Goal: Answer question/provide support: Share knowledge or assist other users

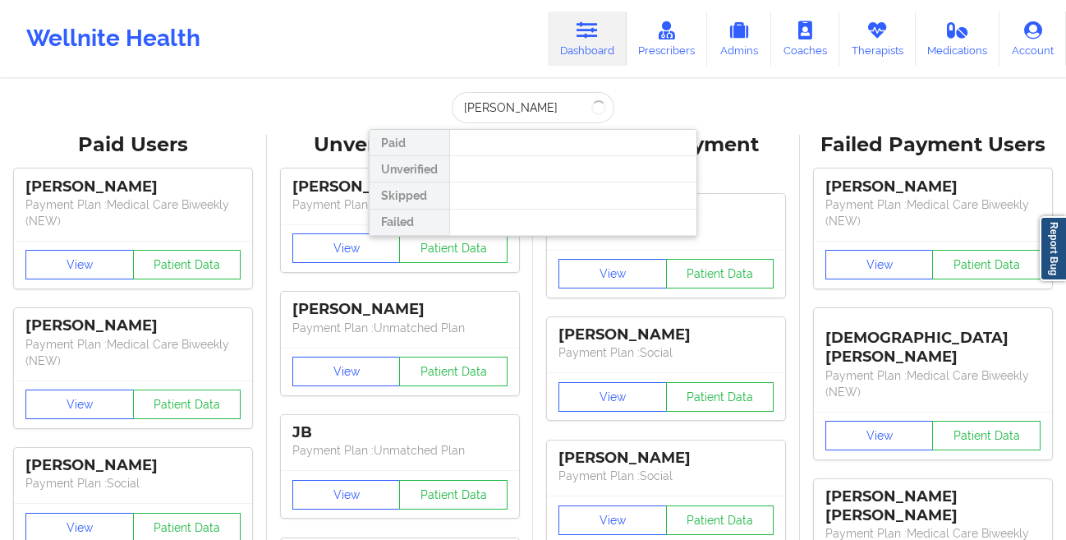
type input "[PERSON_NAME]"
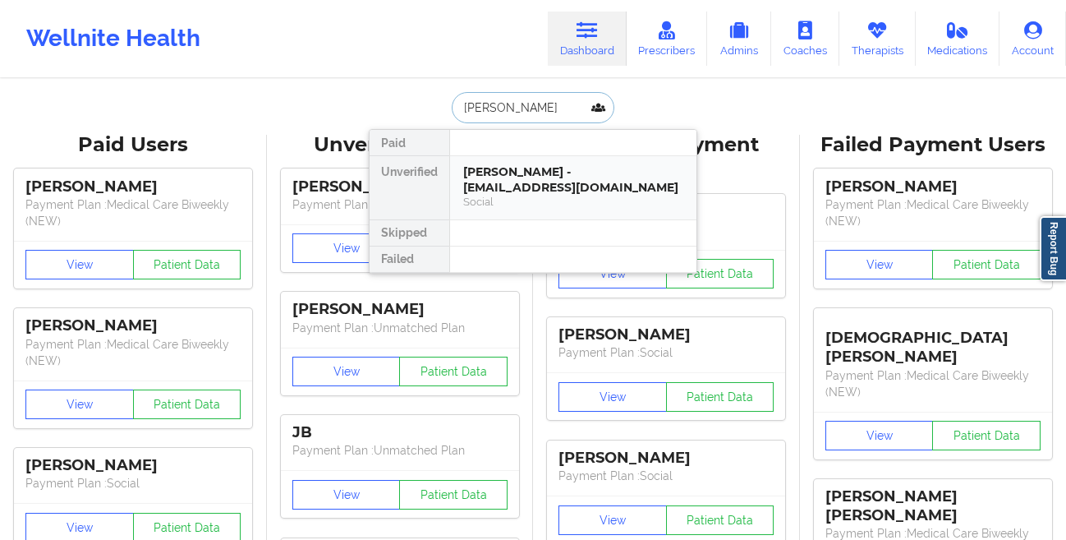
click at [476, 186] on div "[PERSON_NAME] - [EMAIL_ADDRESS][DOMAIN_NAME]" at bounding box center [573, 179] width 220 height 30
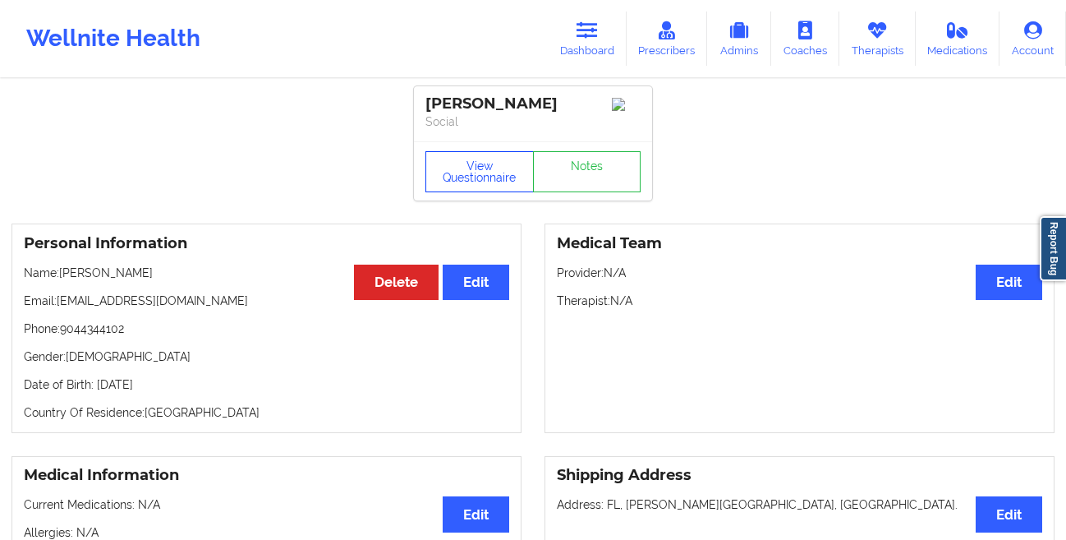
click at [468, 191] on button "View Questionnaire" at bounding box center [480, 171] width 108 height 41
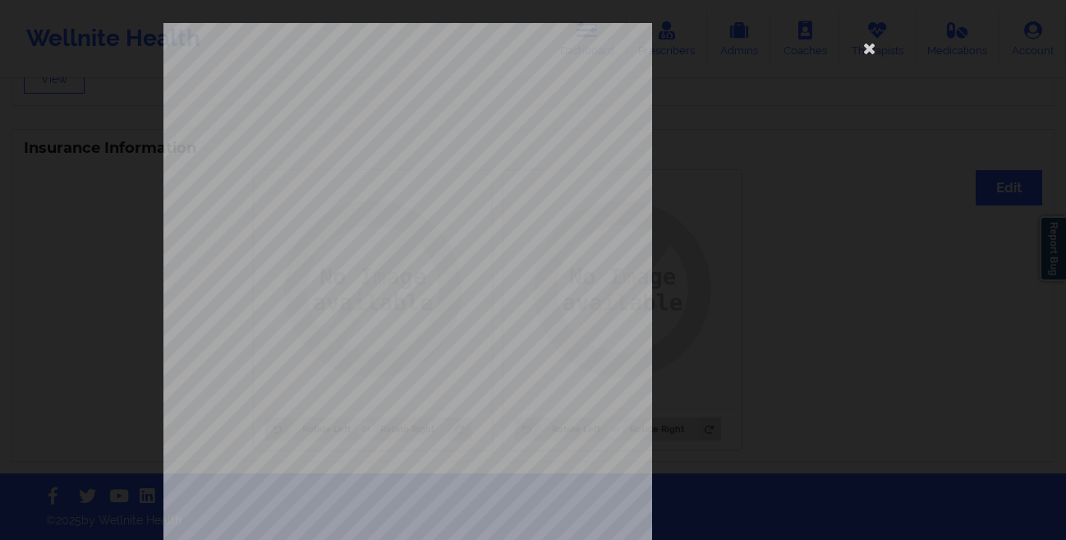
scroll to position [244, 0]
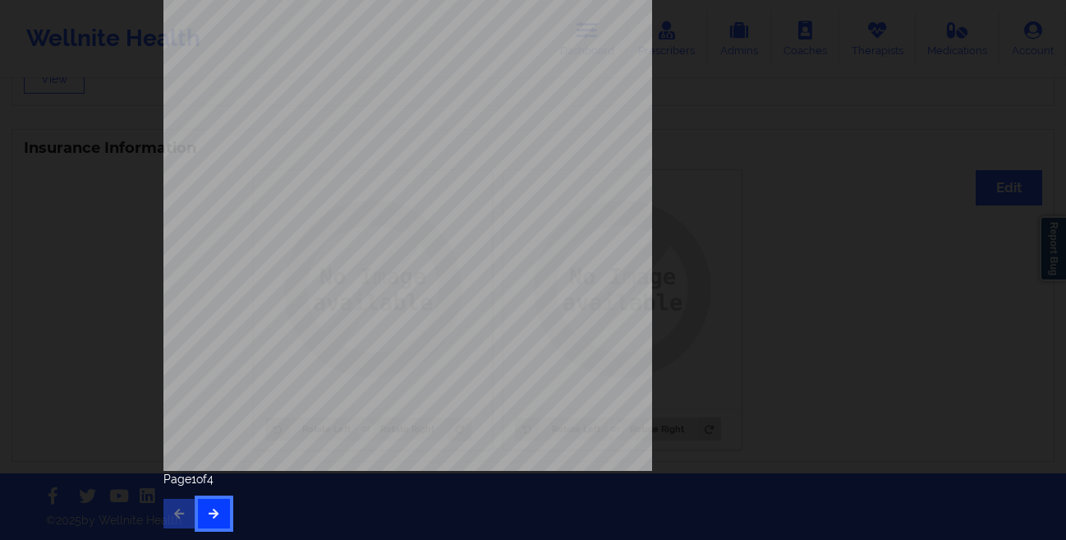
click at [208, 508] on icon "button" at bounding box center [214, 513] width 14 height 10
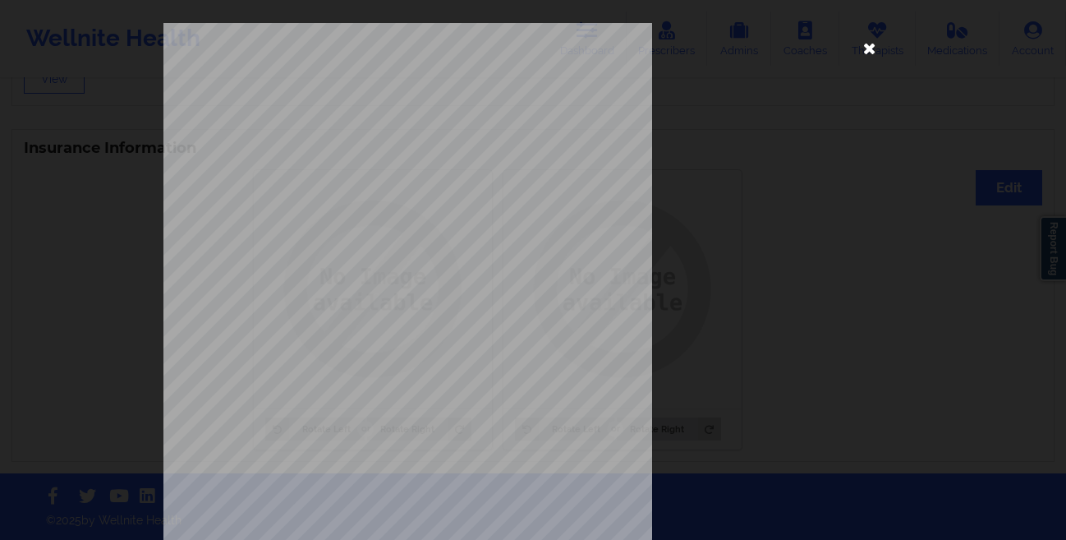
click at [868, 49] on icon at bounding box center [870, 48] width 26 height 26
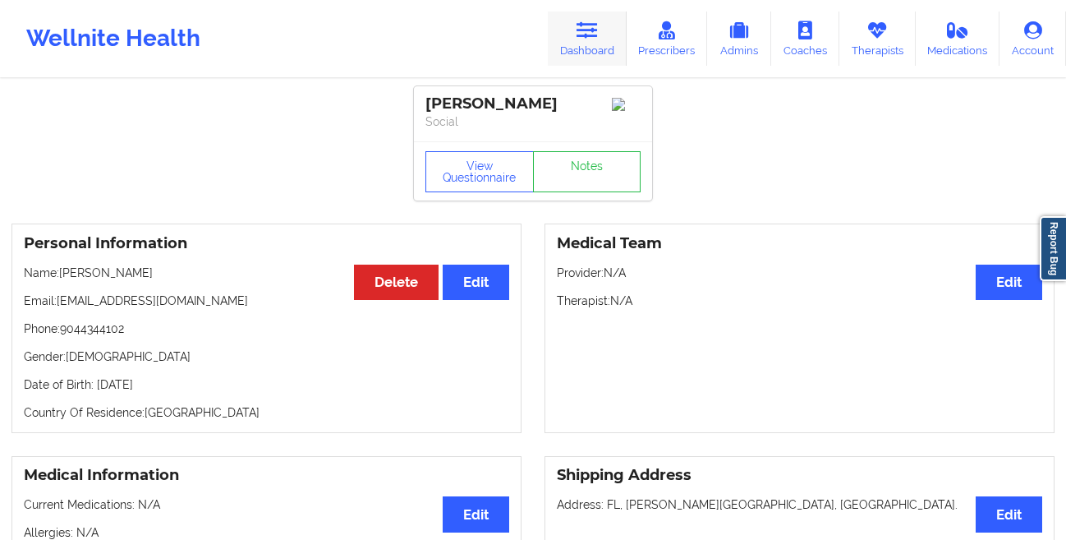
click at [574, 39] on link "Dashboard" at bounding box center [587, 39] width 79 height 54
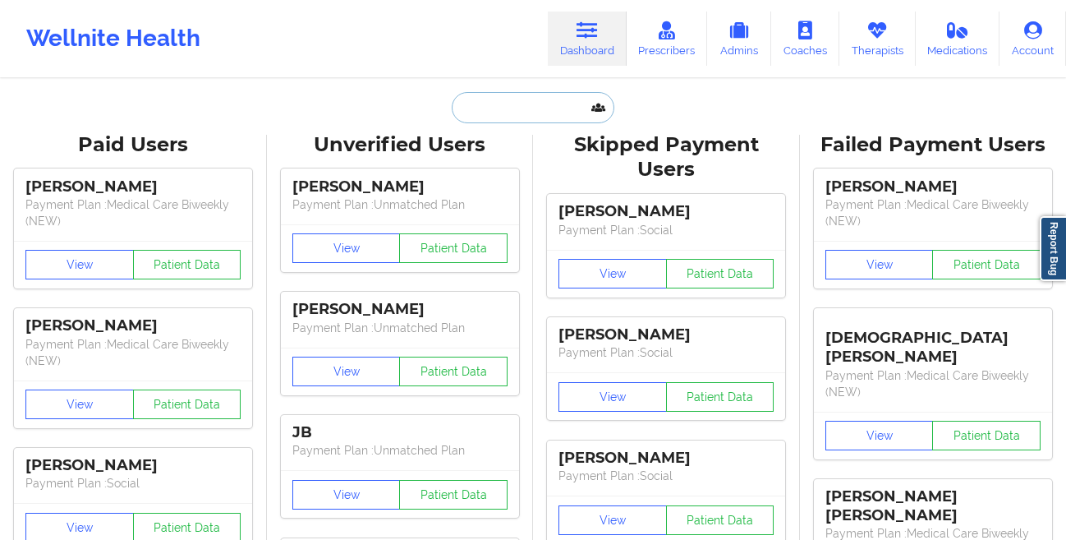
click at [467, 104] on input "text" at bounding box center [533, 107] width 163 height 31
paste input "[PERSON_NAME]"
type input "[PERSON_NAME]"
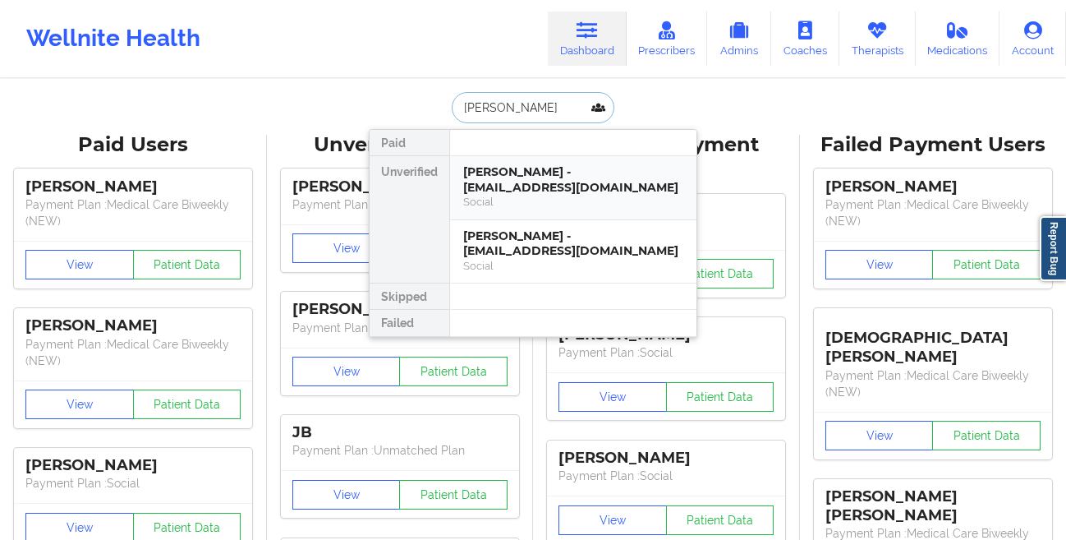
click at [497, 188] on div "[PERSON_NAME] - [EMAIL_ADDRESS][DOMAIN_NAME]" at bounding box center [573, 179] width 220 height 30
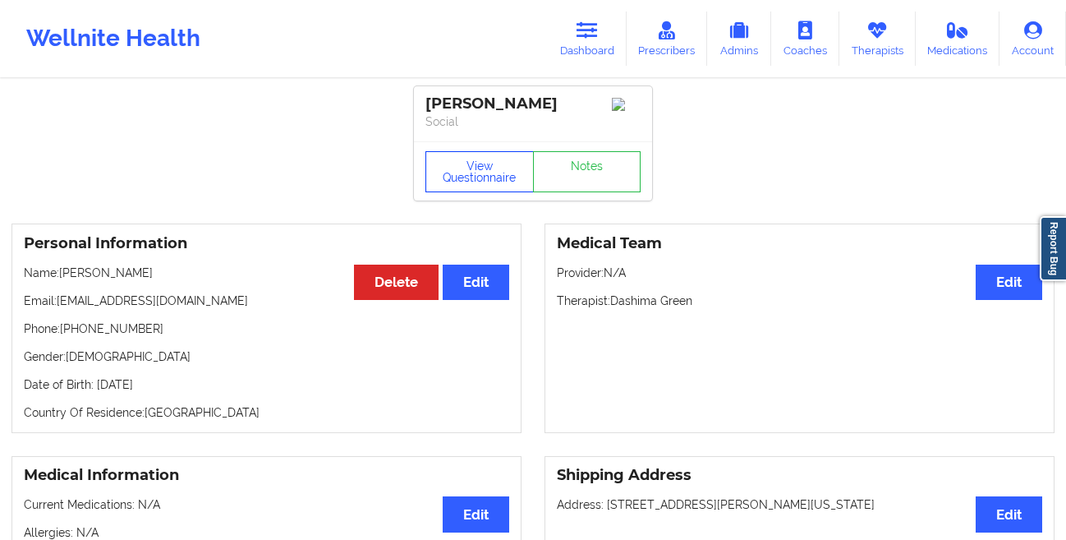
click at [505, 175] on button "View Questionnaire" at bounding box center [480, 171] width 108 height 41
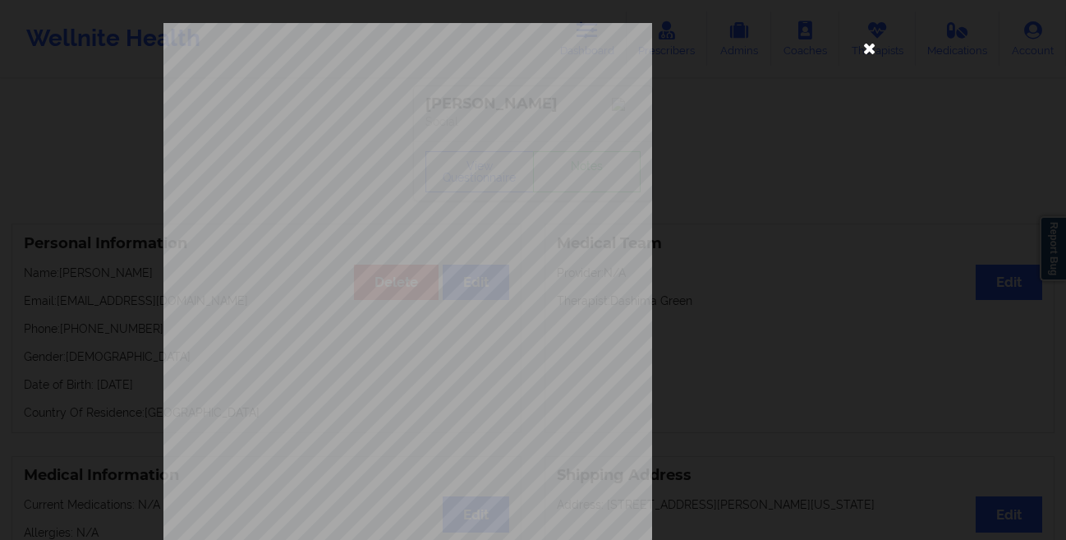
click at [869, 46] on icon at bounding box center [870, 48] width 26 height 26
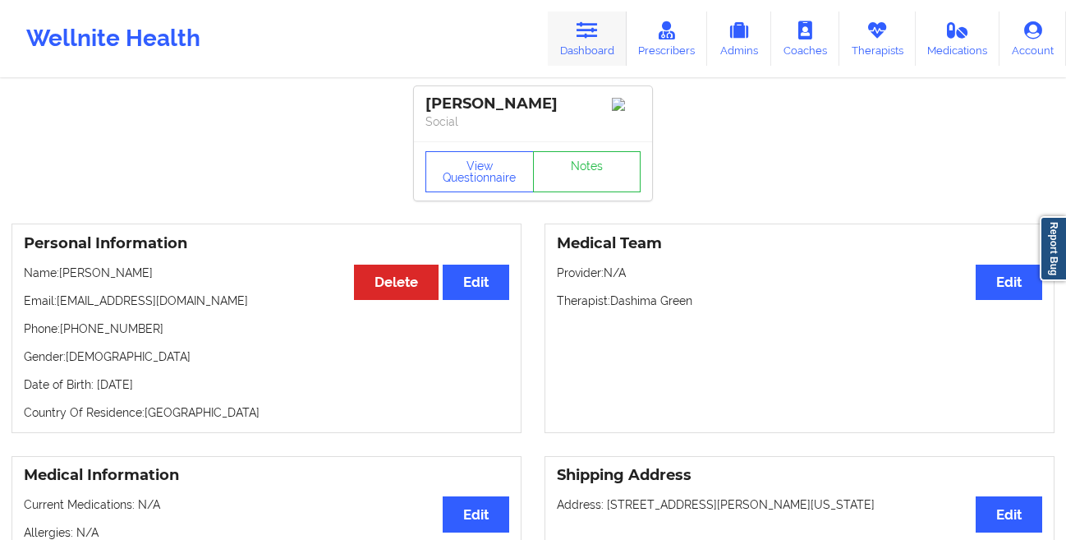
click at [593, 31] on icon at bounding box center [587, 30] width 21 height 18
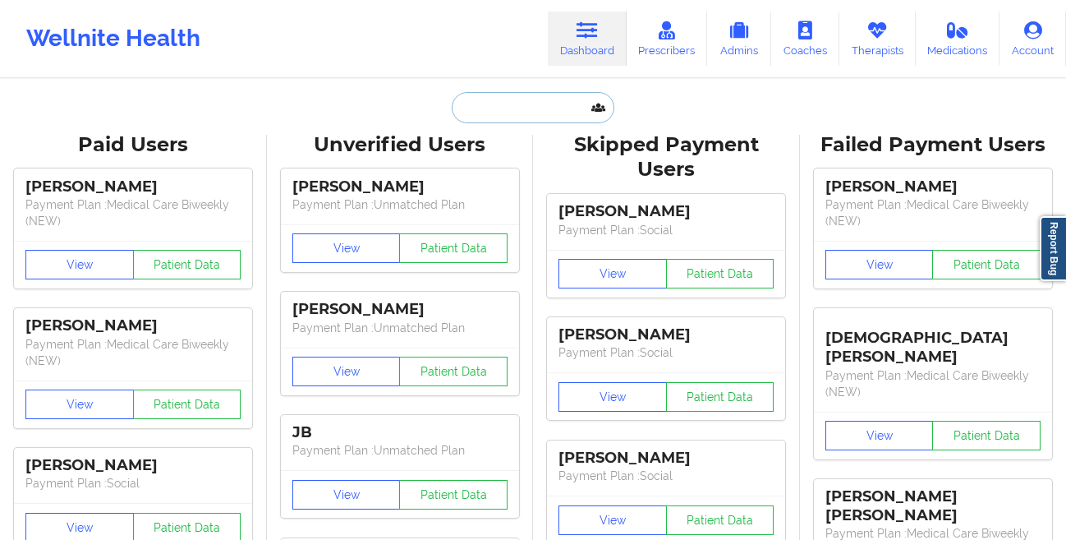
click at [504, 104] on input "text" at bounding box center [533, 107] width 163 height 31
paste input "[EMAIL_ADDRESS][DOMAIN_NAME]?"
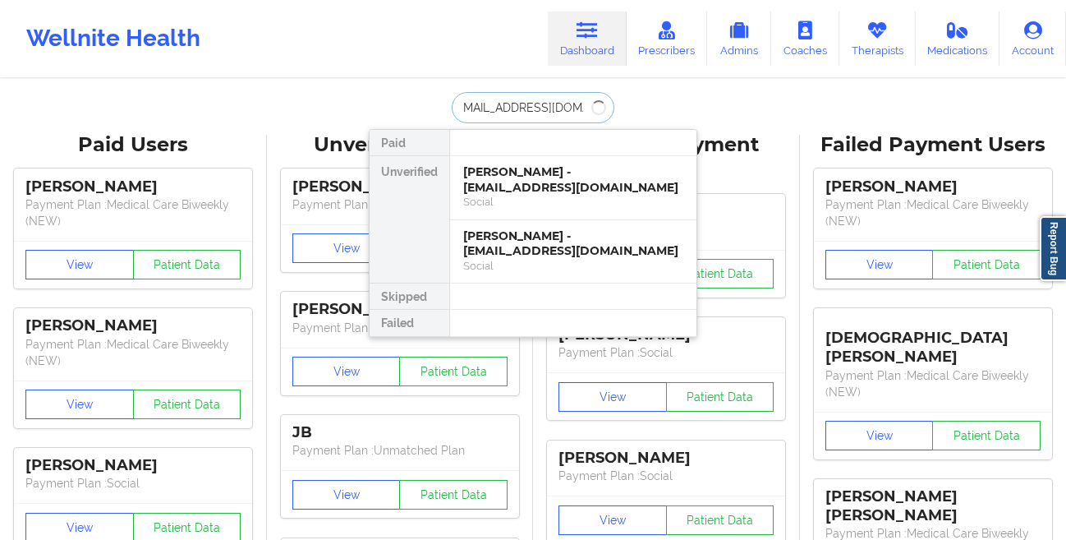
type input "[EMAIL_ADDRESS][DOMAIN_NAME]"
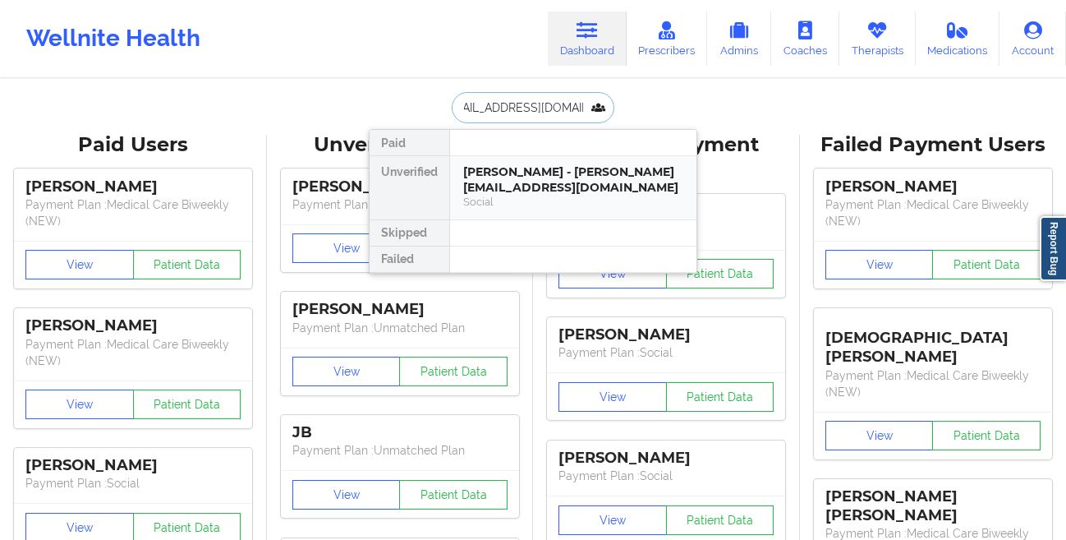
click at [492, 182] on div "[PERSON_NAME] - [PERSON_NAME][EMAIL_ADDRESS][DOMAIN_NAME]" at bounding box center [573, 179] width 220 height 30
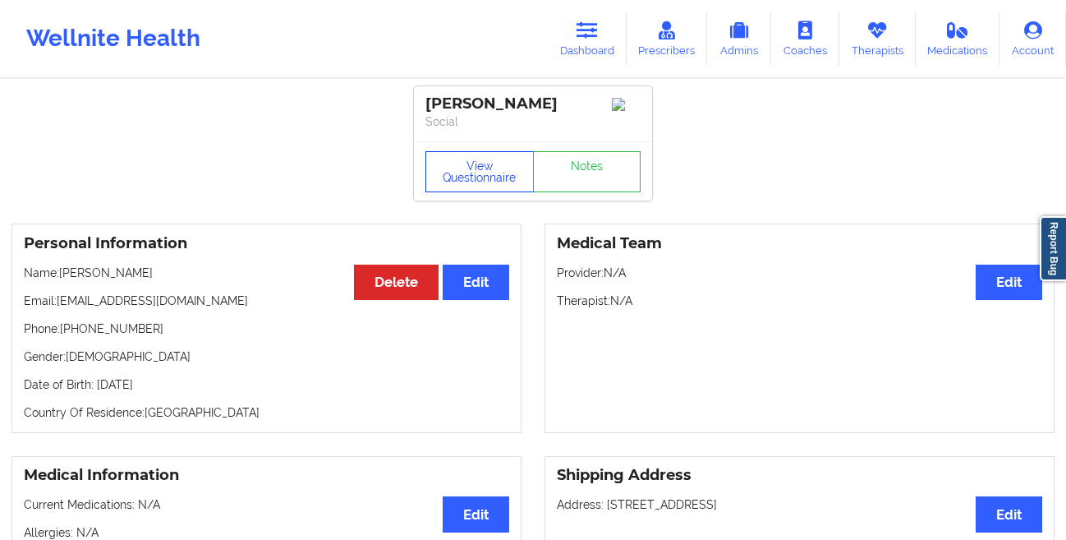
click at [462, 183] on button "View Questionnaire" at bounding box center [480, 171] width 108 height 41
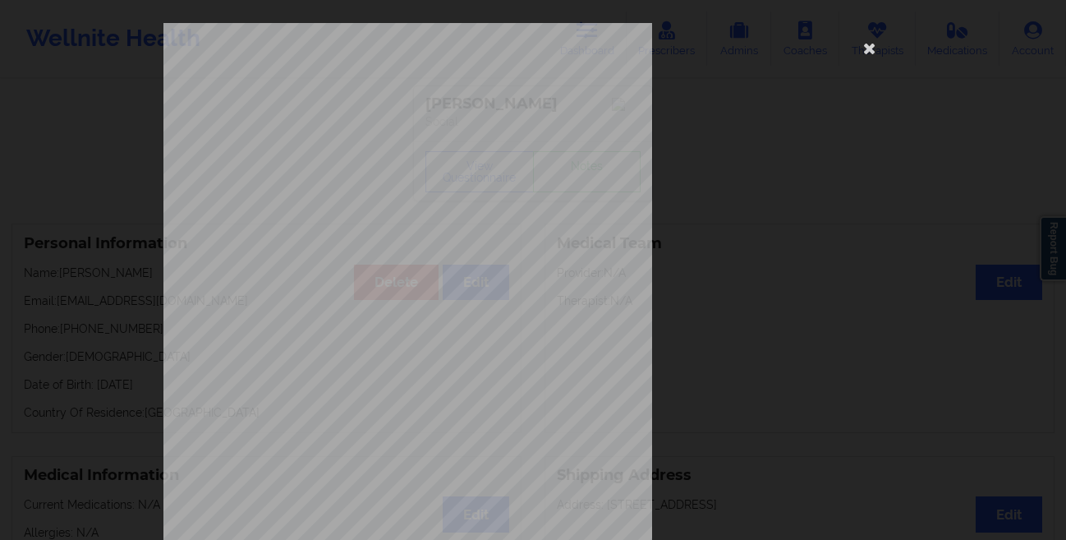
scroll to position [244, 0]
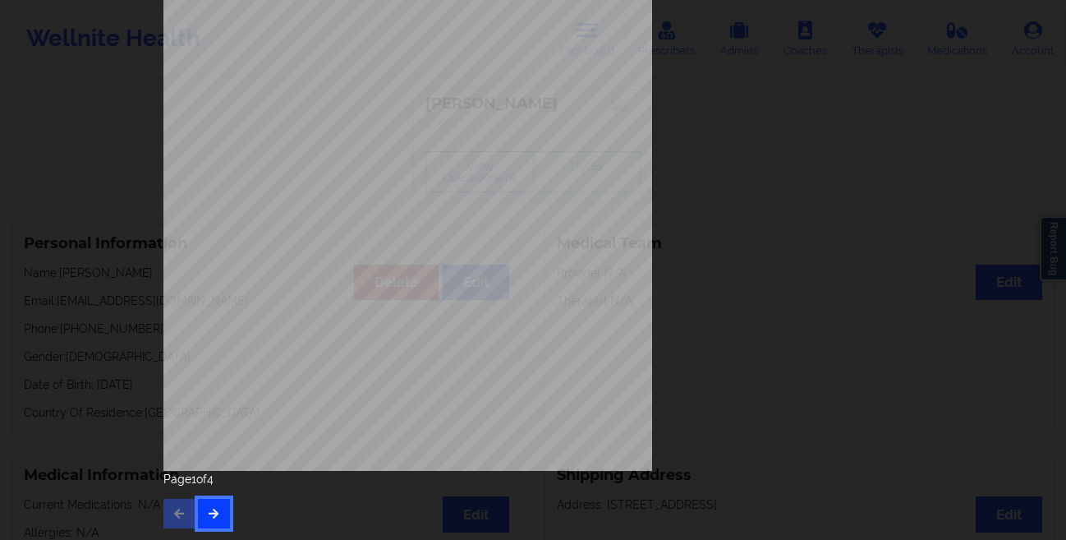
click at [207, 514] on icon "button" at bounding box center [214, 513] width 14 height 10
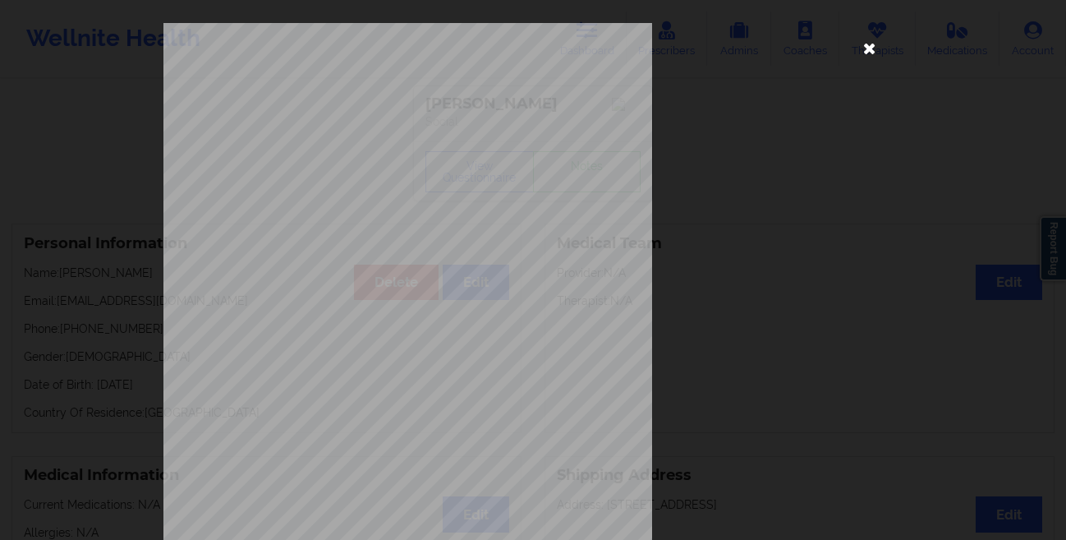
click at [872, 54] on icon at bounding box center [870, 48] width 26 height 26
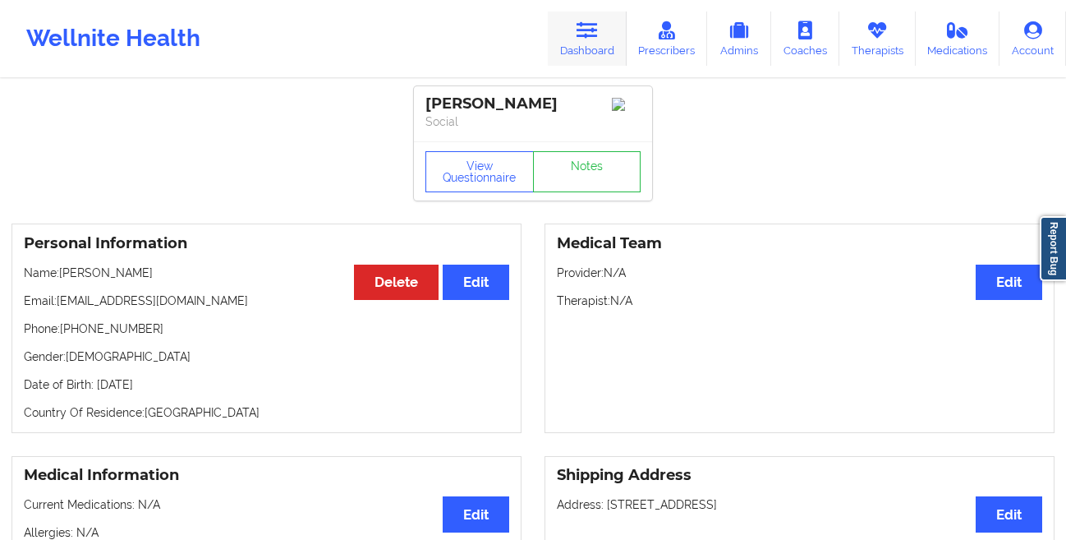
click at [604, 26] on link "Dashboard" at bounding box center [587, 39] width 79 height 54
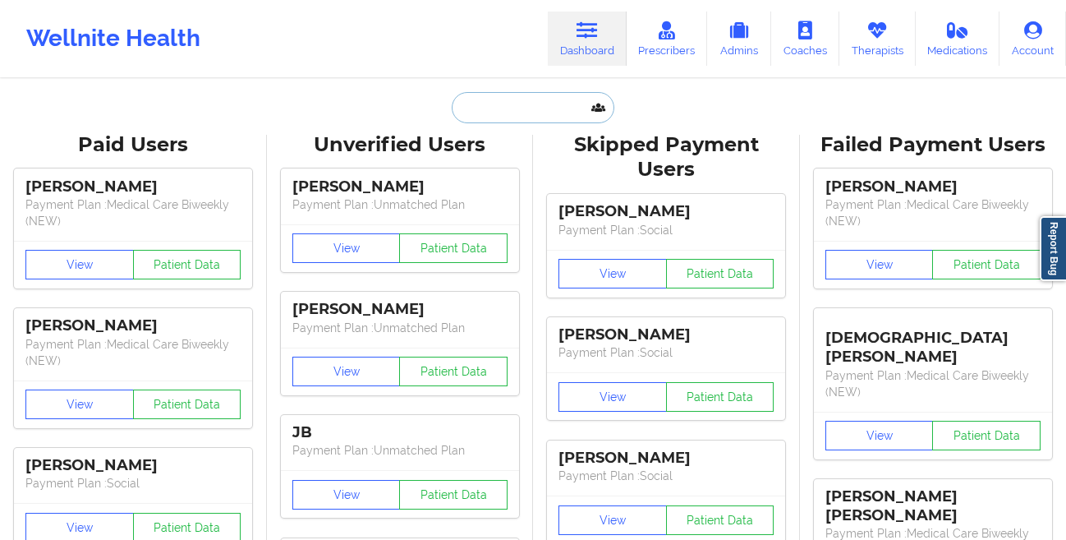
click at [484, 111] on input "text" at bounding box center [533, 107] width 163 height 31
paste input "[PERSON_NAME]"
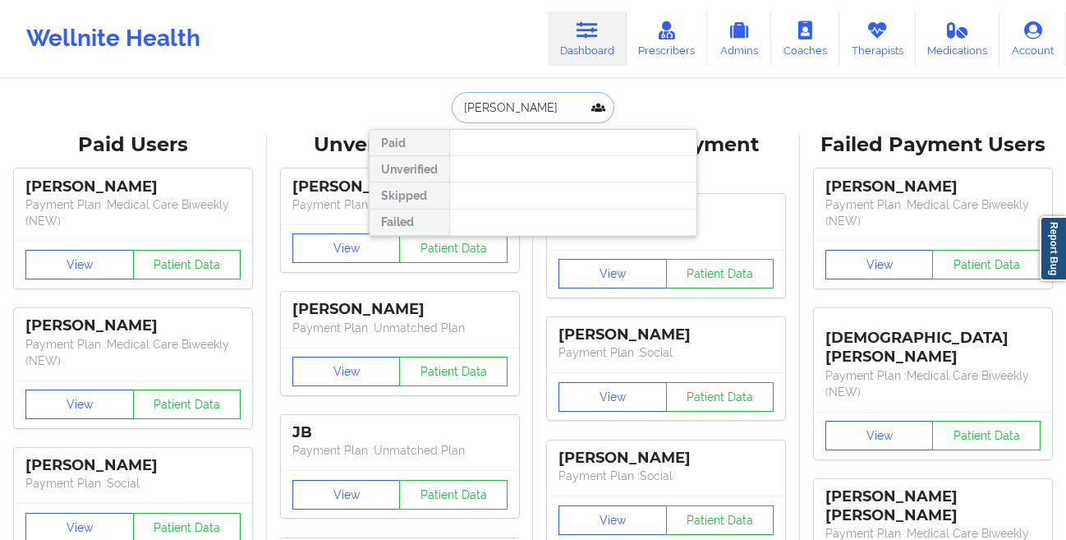
click at [526, 101] on input "[PERSON_NAME]" at bounding box center [533, 107] width 163 height 31
type input "[PERSON_NAME]"
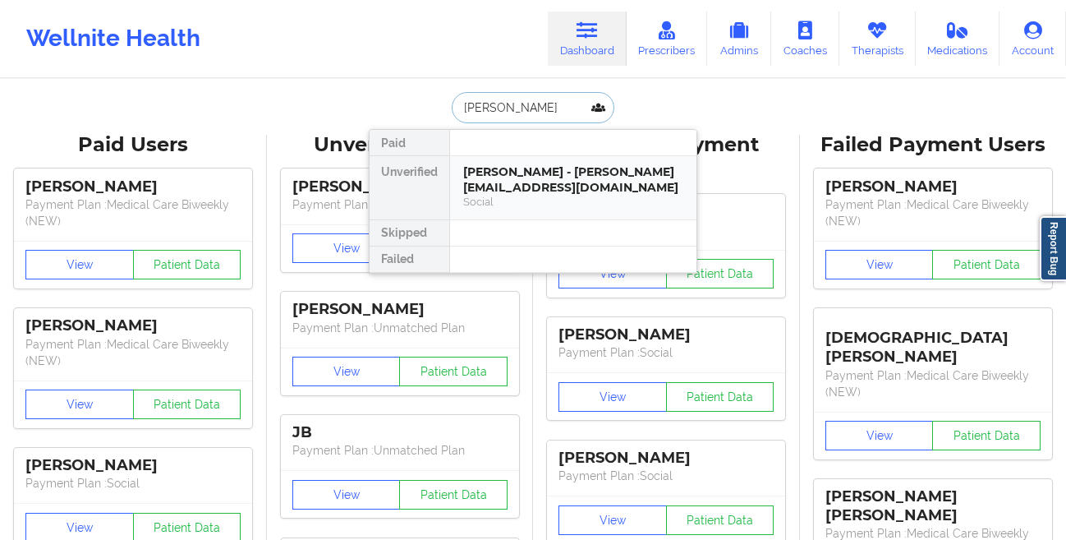
click at [487, 164] on div "[PERSON_NAME] - [PERSON_NAME][EMAIL_ADDRESS][DOMAIN_NAME]" at bounding box center [573, 179] width 220 height 30
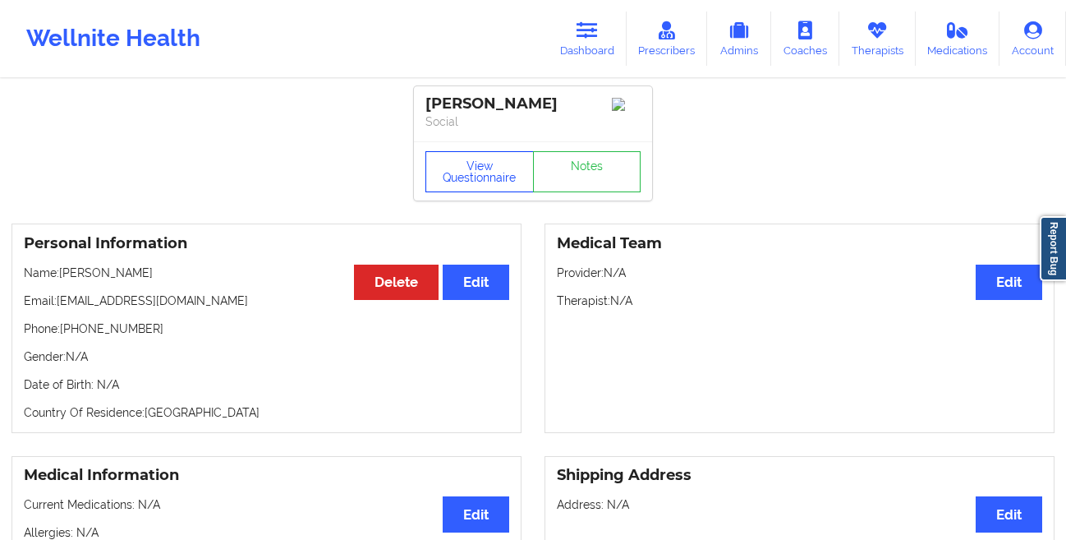
click at [456, 185] on button "View Questionnaire" at bounding box center [480, 171] width 108 height 41
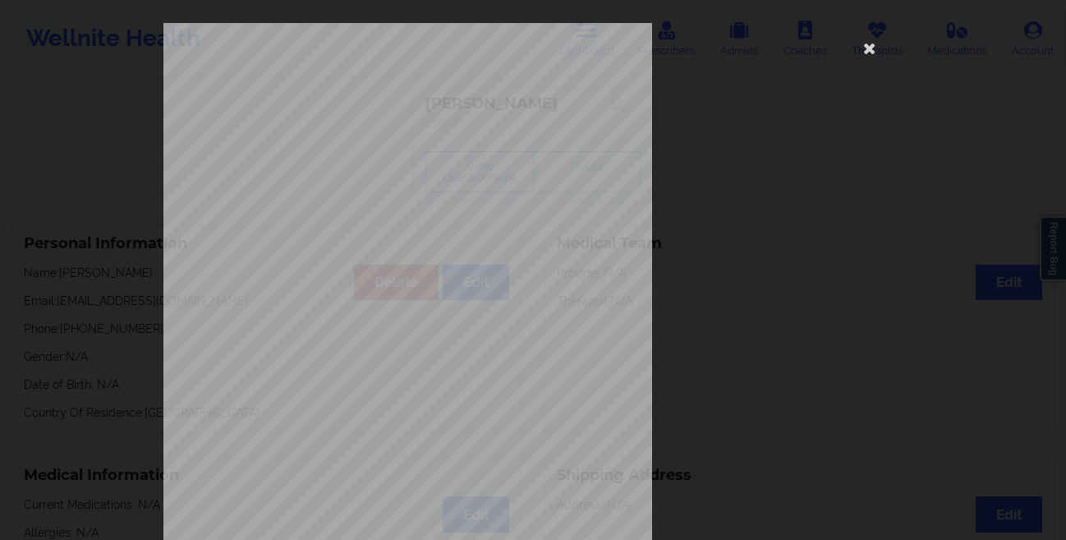
scroll to position [244, 0]
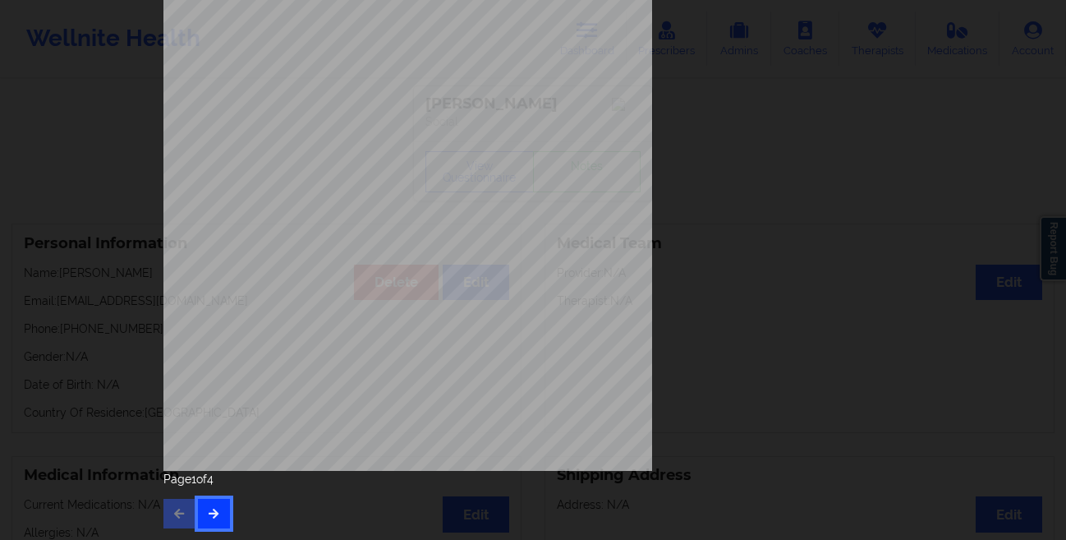
click at [212, 501] on button "button" at bounding box center [214, 514] width 32 height 30
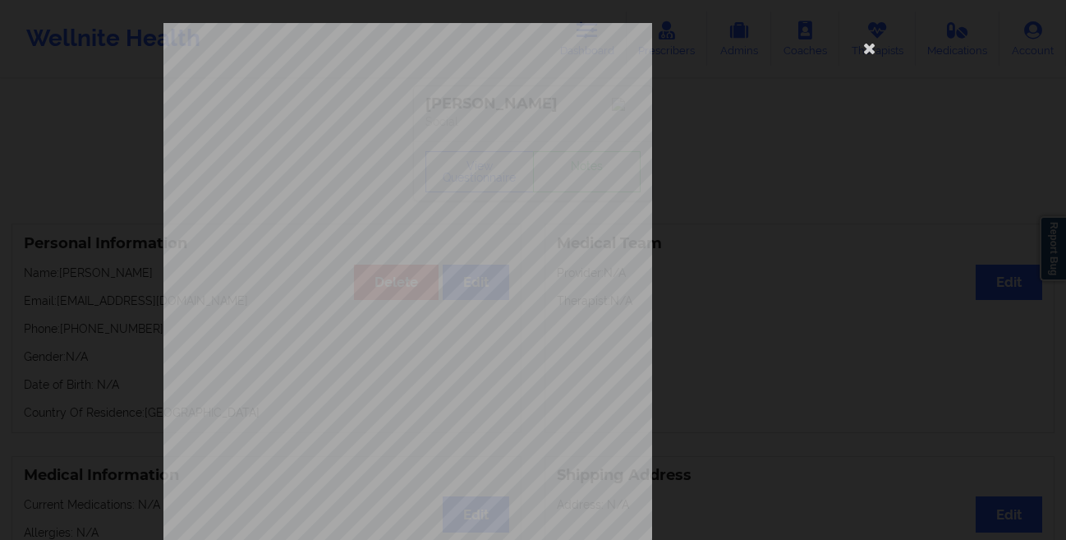
click at [83, 322] on div "This patient has not provided the type of insurance Insurance Member ID for pat…" at bounding box center [533, 270] width 1066 height 540
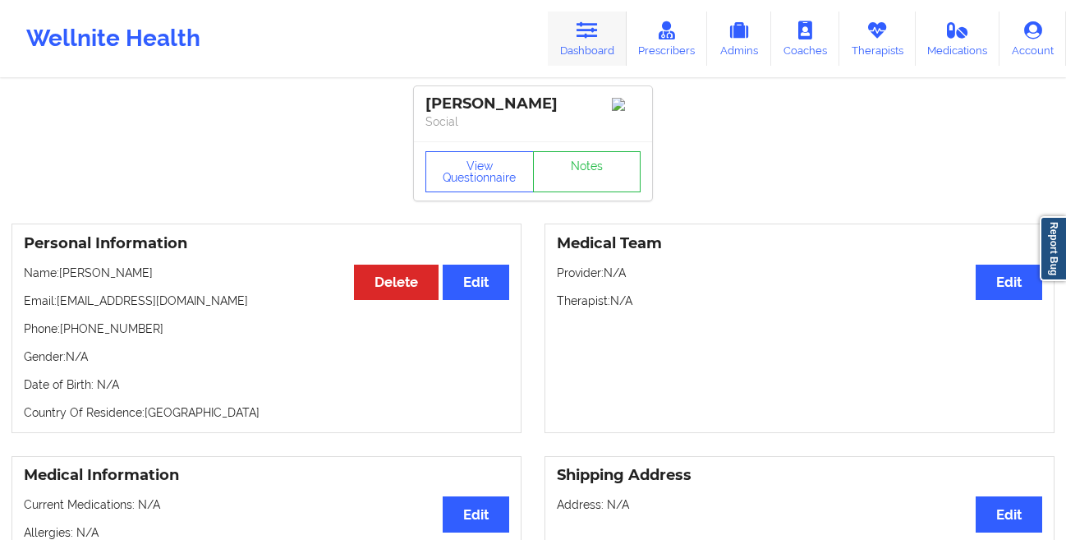
click at [604, 39] on link "Dashboard" at bounding box center [587, 39] width 79 height 54
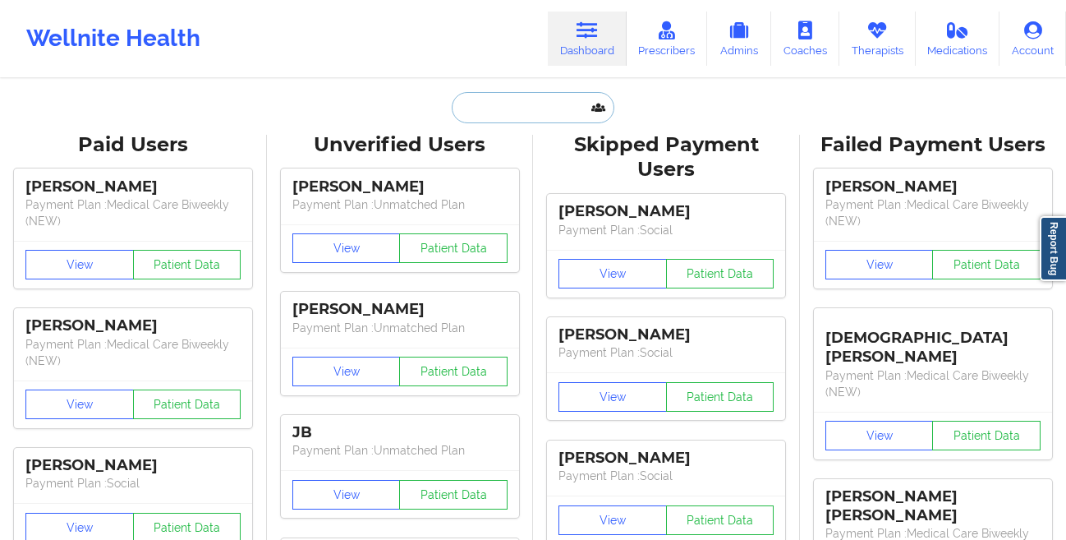
click at [558, 104] on input "text" at bounding box center [533, 107] width 163 height 31
paste input "[PERSON_NAME]"
type input "[PERSON_NAME]"
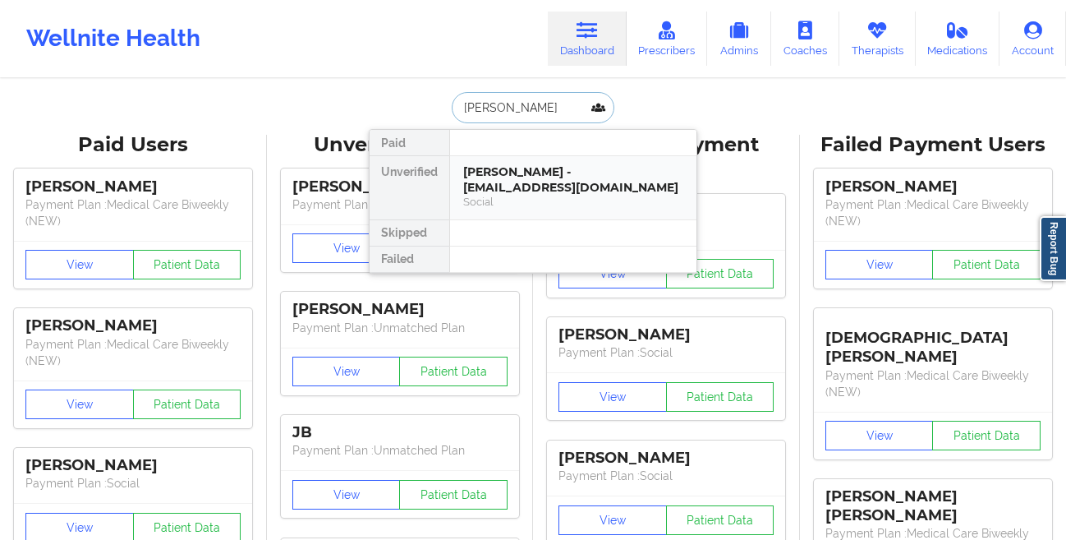
click at [500, 188] on div "[PERSON_NAME] - [EMAIL_ADDRESS][DOMAIN_NAME]" at bounding box center [573, 179] width 220 height 30
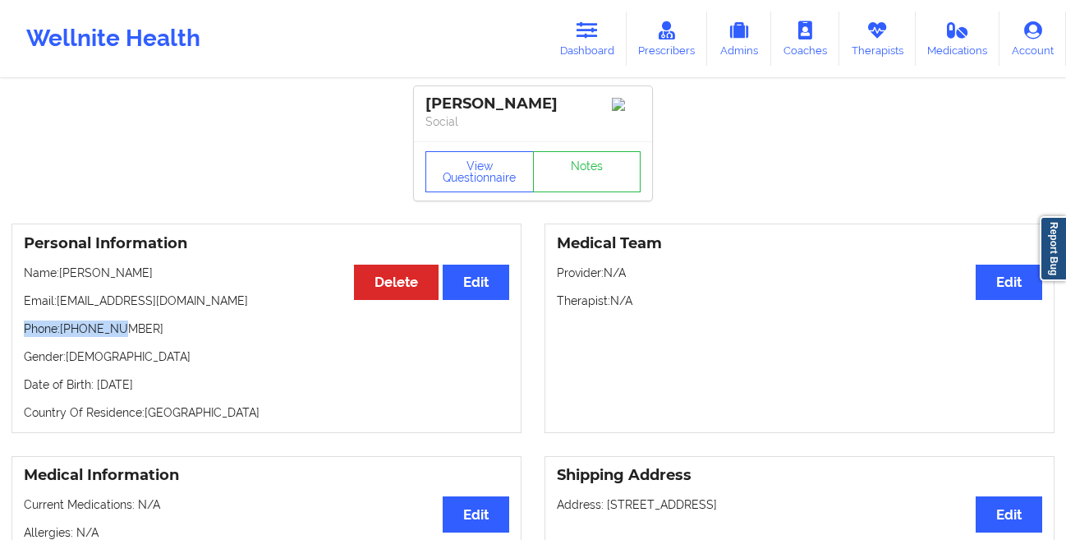
drag, startPoint x: 196, startPoint y: 324, endPoint x: 137, endPoint y: 326, distance: 59.2
click at [137, 326] on div "Personal Information Edit Delete Name: [PERSON_NAME] Email: [EMAIL_ADDRESS][DOM…" at bounding box center [267, 327] width 510 height 209
click at [166, 337] on p "Phone: [PHONE_NUMBER]" at bounding box center [266, 328] width 485 height 16
drag, startPoint x: 166, startPoint y: 338, endPoint x: 71, endPoint y: 339, distance: 95.3
click at [71, 337] on p "Phone: [PHONE_NUMBER]" at bounding box center [266, 328] width 485 height 16
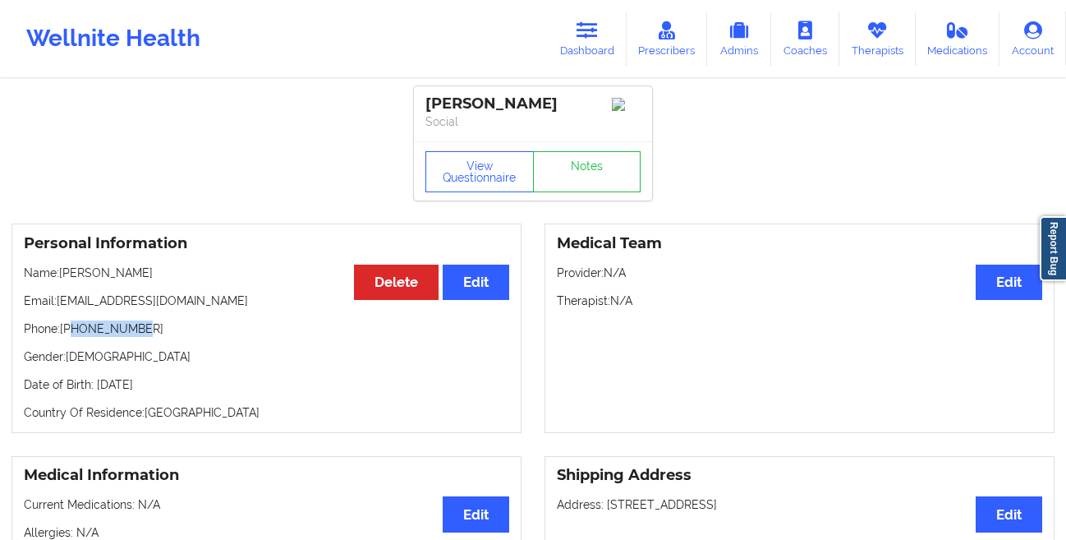
copy p "8034560344"
drag, startPoint x: 219, startPoint y: 301, endPoint x: 59, endPoint y: 308, distance: 160.3
click at [59, 308] on p "Email: [EMAIL_ADDRESS][DOMAIN_NAME]" at bounding box center [266, 300] width 485 height 16
copy p "[EMAIL_ADDRESS][DOMAIN_NAME]"
click at [582, 42] on link "Dashboard" at bounding box center [587, 39] width 79 height 54
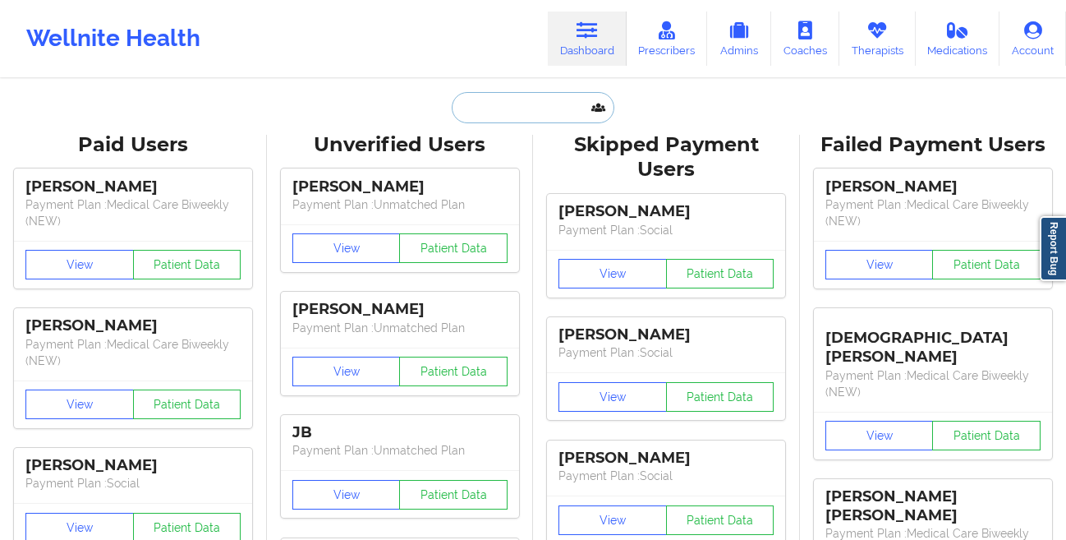
click at [510, 113] on input "text" at bounding box center [533, 107] width 163 height 31
paste input "[EMAIL_ADDRESS][DOMAIN_NAME]"
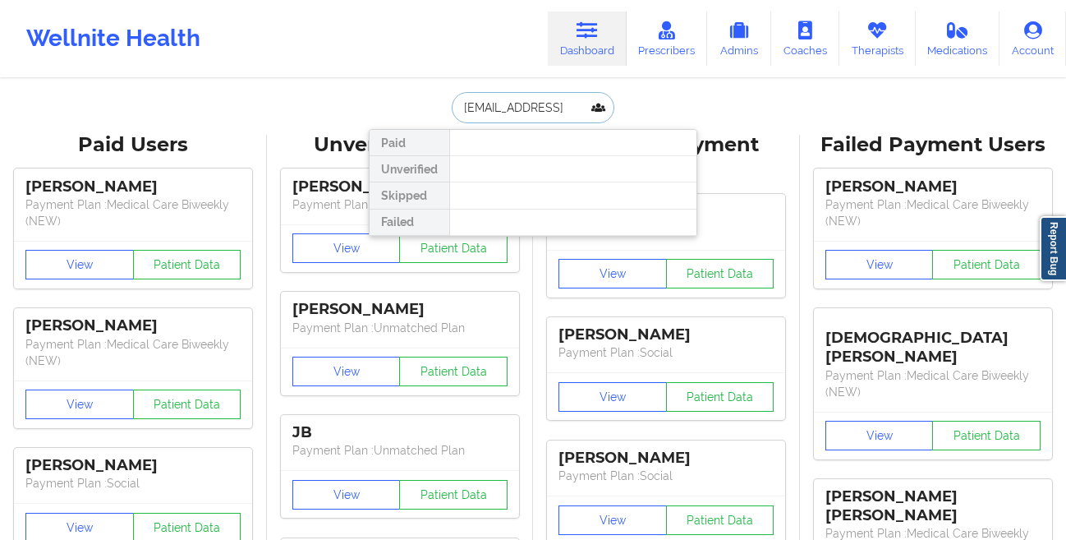
scroll to position [0, 5]
paste input "[PERSON_NAME]"
click at [532, 108] on input "[PERSON_NAME]" at bounding box center [533, 107] width 163 height 31
type input "[PERSON_NAME]"
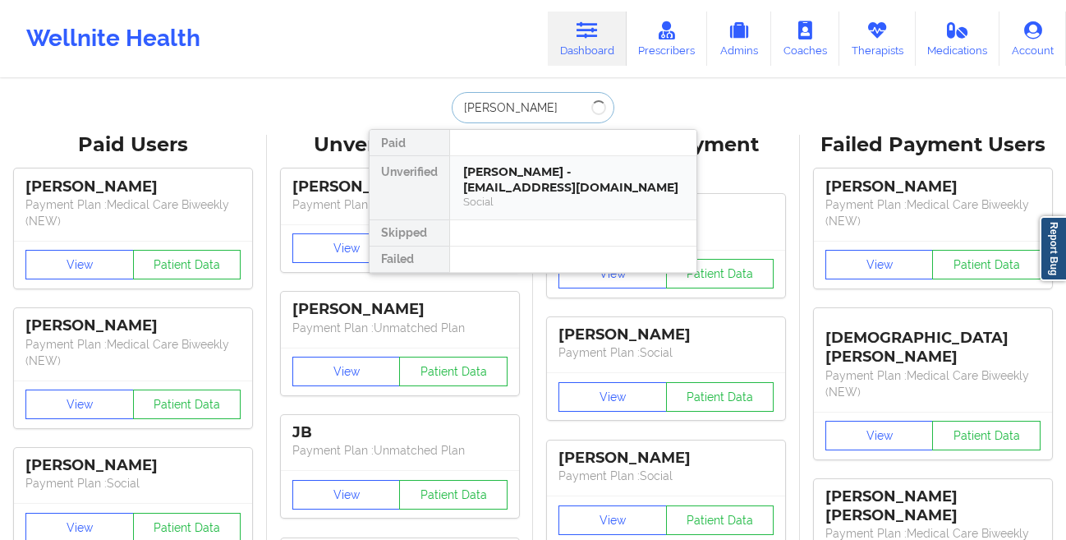
click at [545, 182] on div "[PERSON_NAME] - [EMAIL_ADDRESS][DOMAIN_NAME]" at bounding box center [573, 179] width 220 height 30
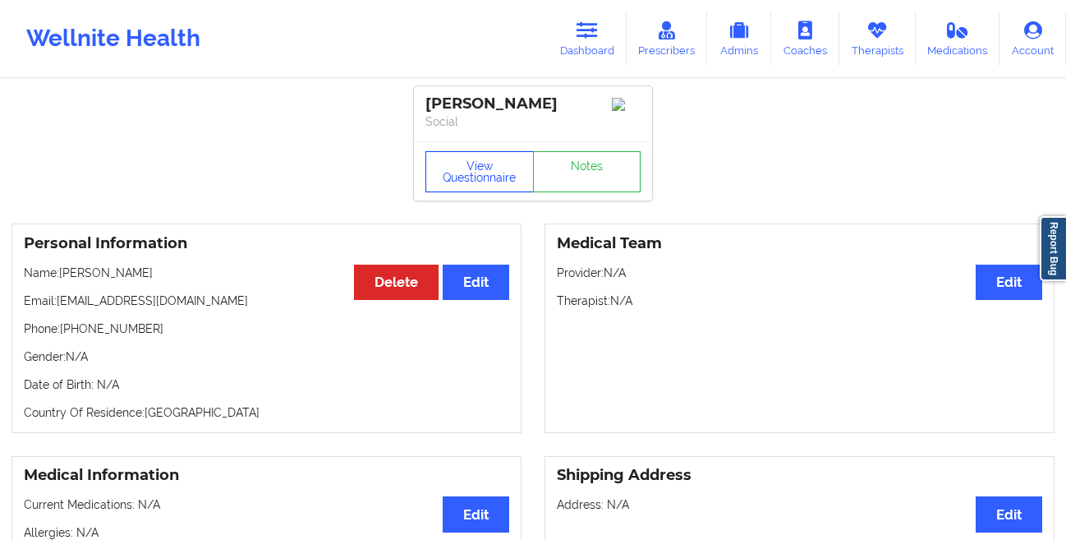
click at [452, 182] on button "View Questionnaire" at bounding box center [480, 171] width 108 height 41
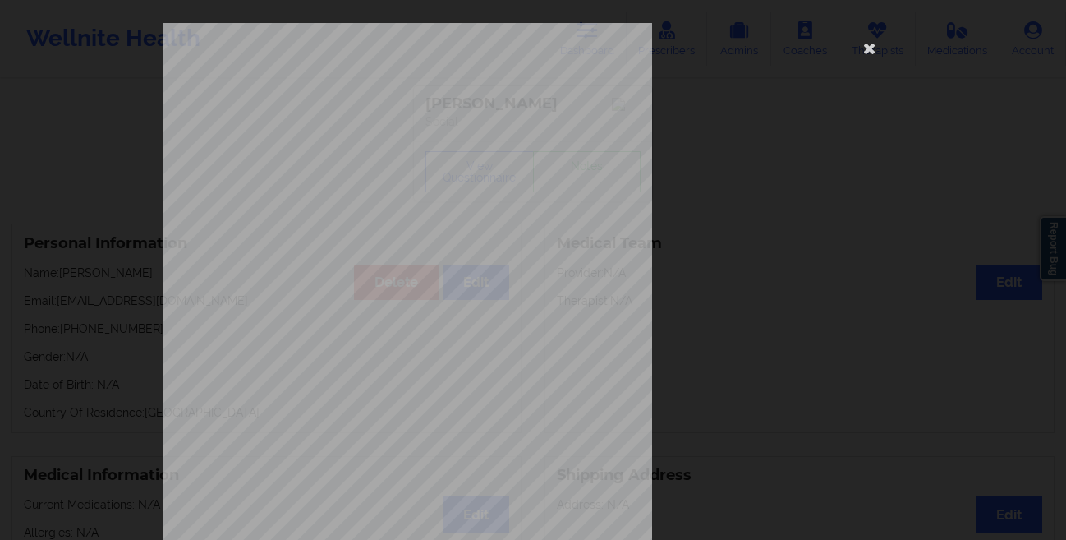
scroll to position [244, 0]
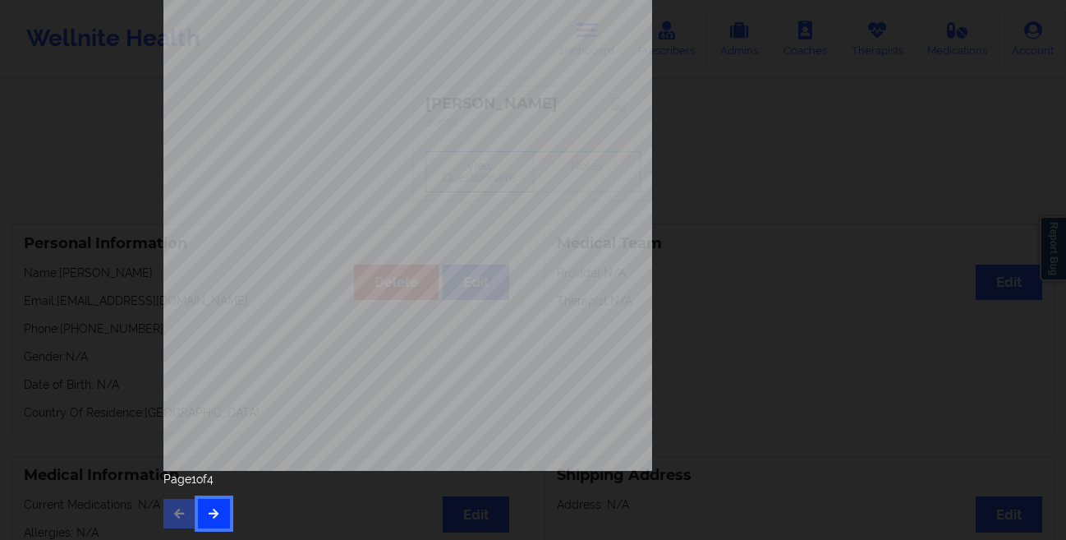
click at [216, 508] on button "button" at bounding box center [214, 514] width 32 height 30
click at [214, 510] on icon "button" at bounding box center [214, 513] width 14 height 10
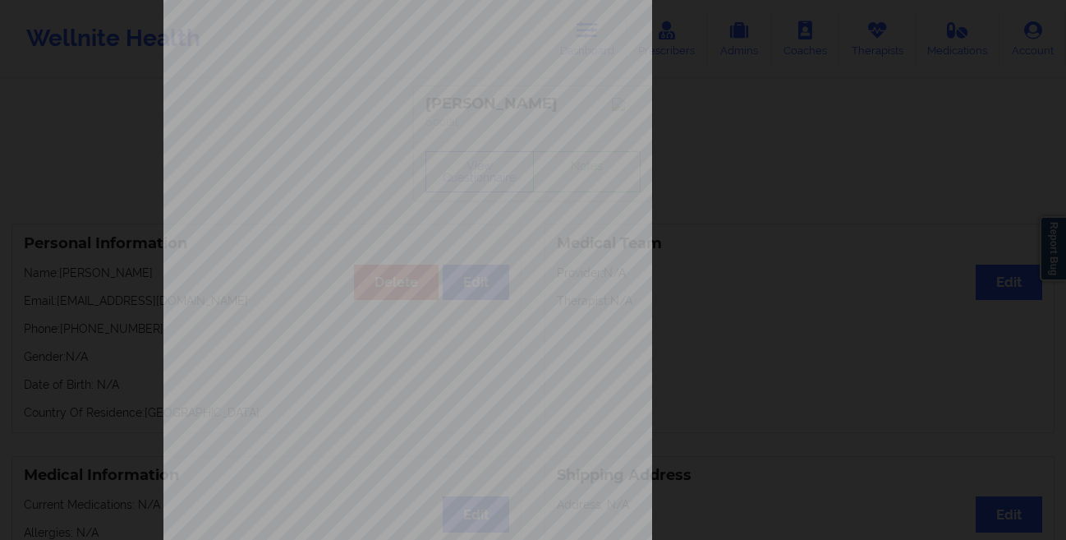
scroll to position [0, 0]
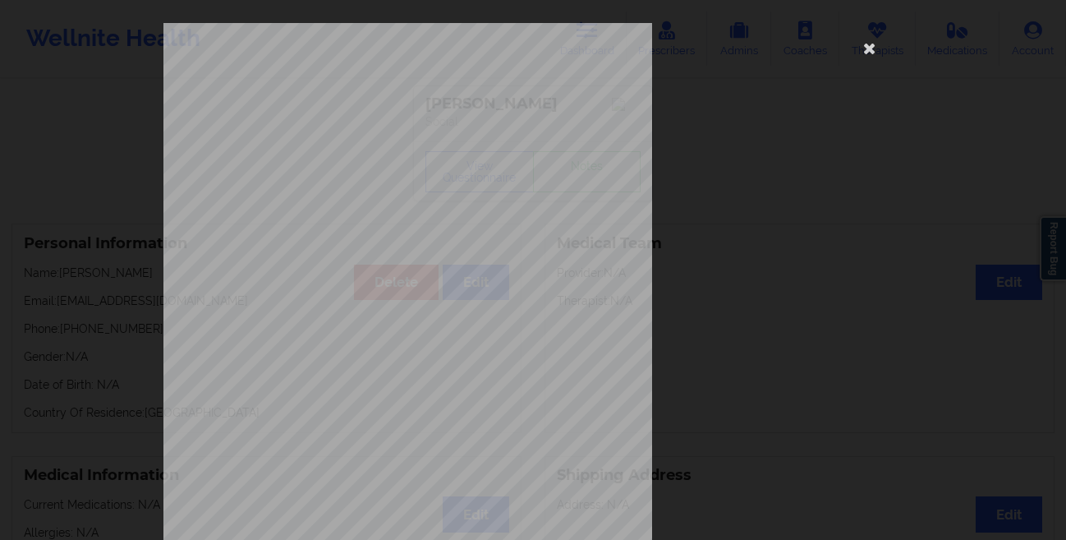
click at [81, 331] on div "This patient has not provided the type of insurance Insurance Member ID for pat…" at bounding box center [533, 270] width 1066 height 540
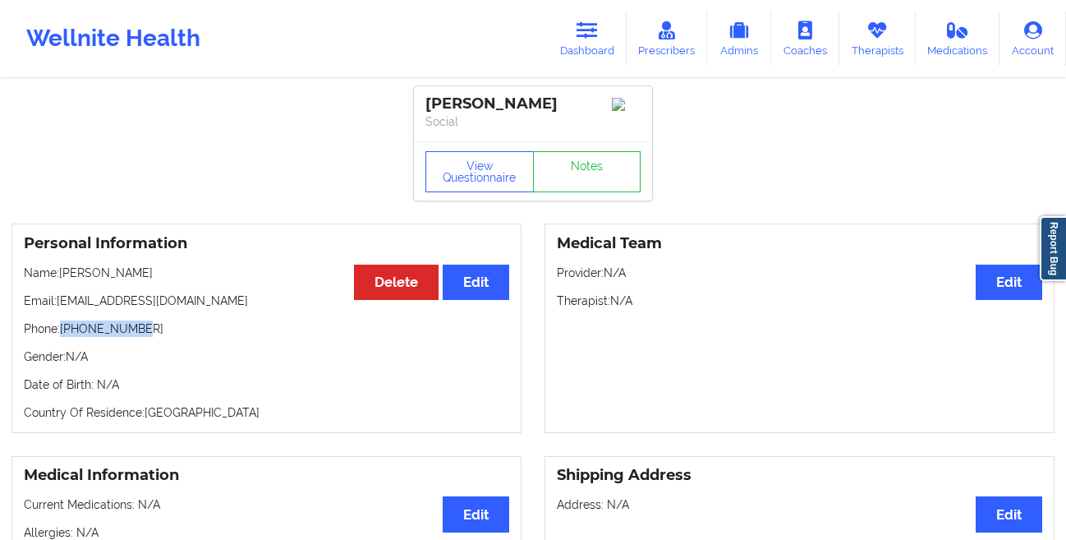
drag, startPoint x: 152, startPoint y: 328, endPoint x: 61, endPoint y: 338, distance: 91.8
click at [61, 337] on p "Phone: [PHONE_NUMBER]" at bounding box center [266, 328] width 485 height 16
copy p "[PHONE_NUMBER]"
click at [600, 43] on link "Dashboard" at bounding box center [587, 39] width 79 height 54
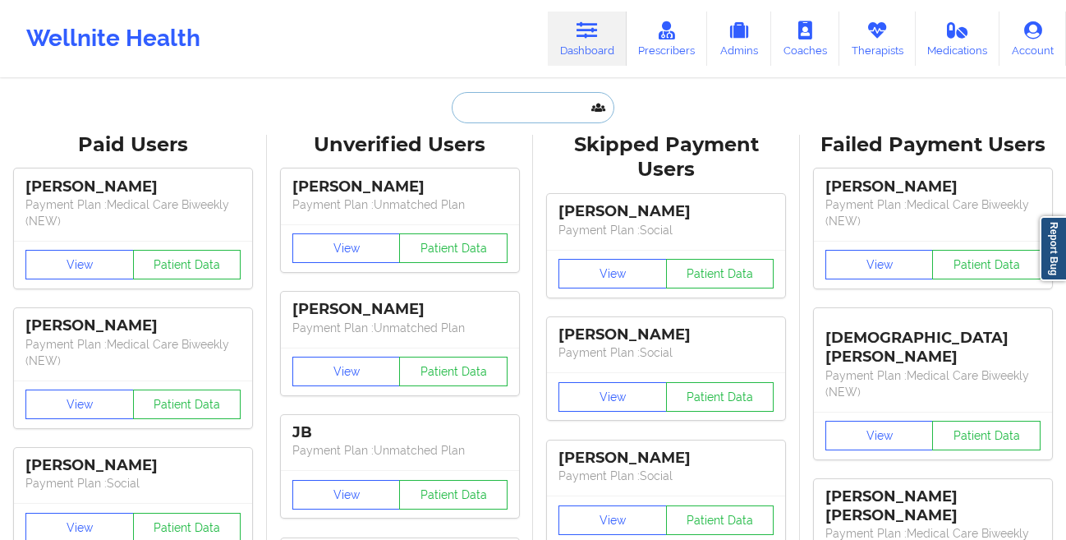
click at [481, 114] on input "text" at bounding box center [533, 107] width 163 height 31
paste input "[PERSON_NAME] [PERSON_NAME]"
type input "[PERSON_NAME] [PERSON_NAME]"
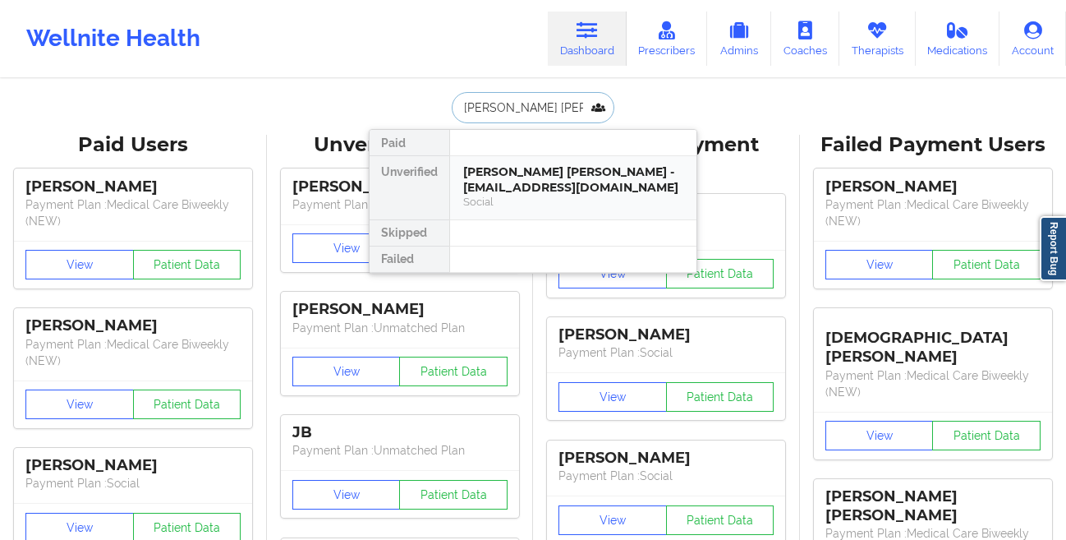
click at [478, 187] on div "[PERSON_NAME] [PERSON_NAME] - [EMAIL_ADDRESS][DOMAIN_NAME]" at bounding box center [573, 179] width 220 height 30
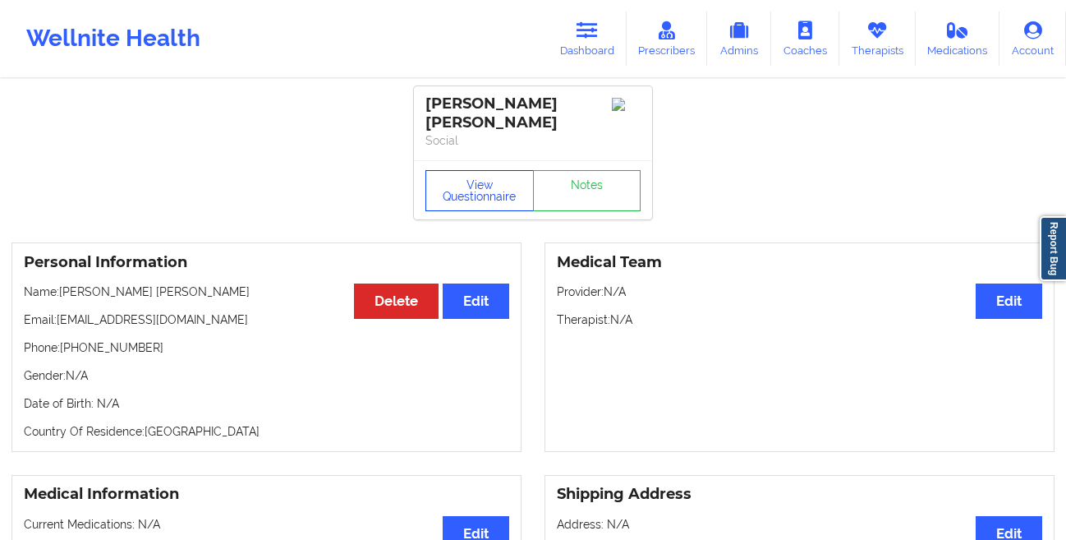
click at [444, 181] on button "View Questionnaire" at bounding box center [480, 190] width 108 height 41
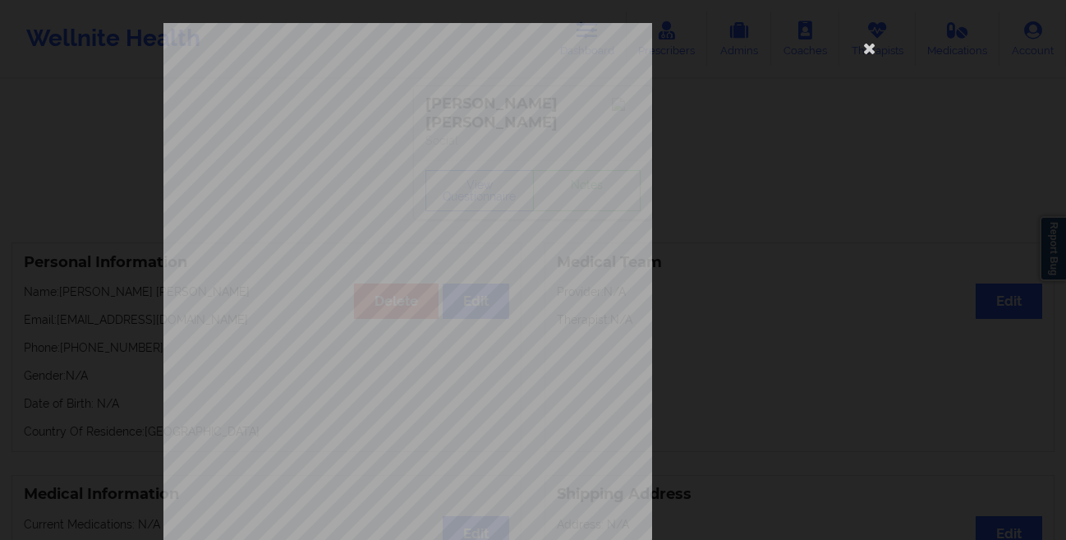
scroll to position [244, 0]
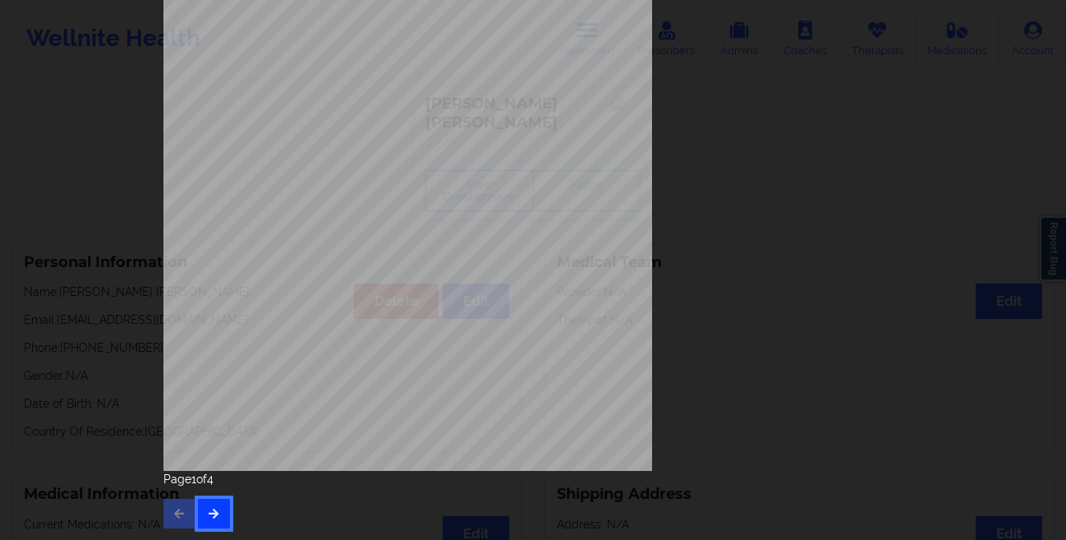
click at [205, 504] on button "button" at bounding box center [214, 514] width 32 height 30
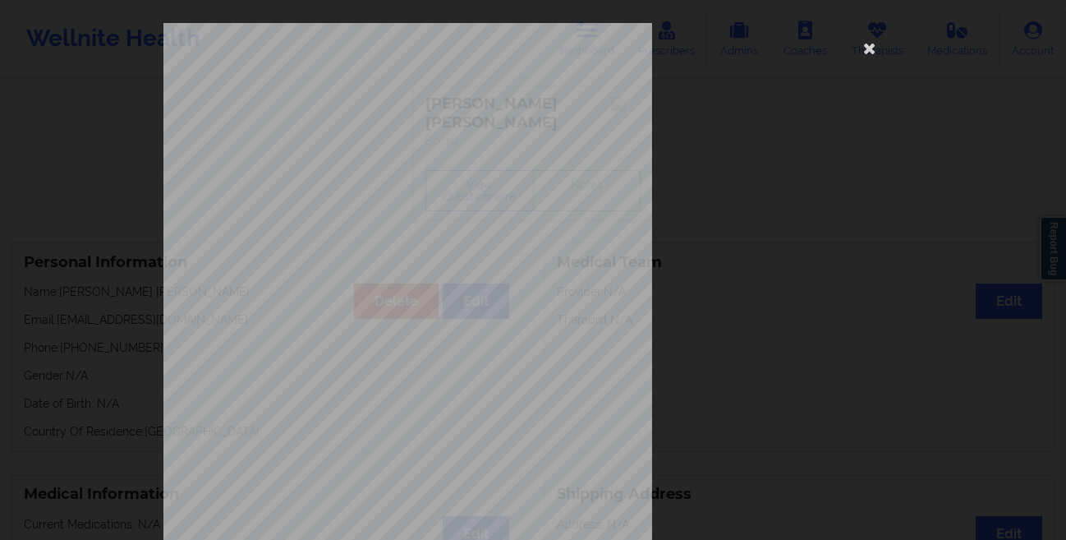
click at [90, 265] on div "This patient has not provided the type of insurance Insurance Member ID for pat…" at bounding box center [533, 270] width 1066 height 540
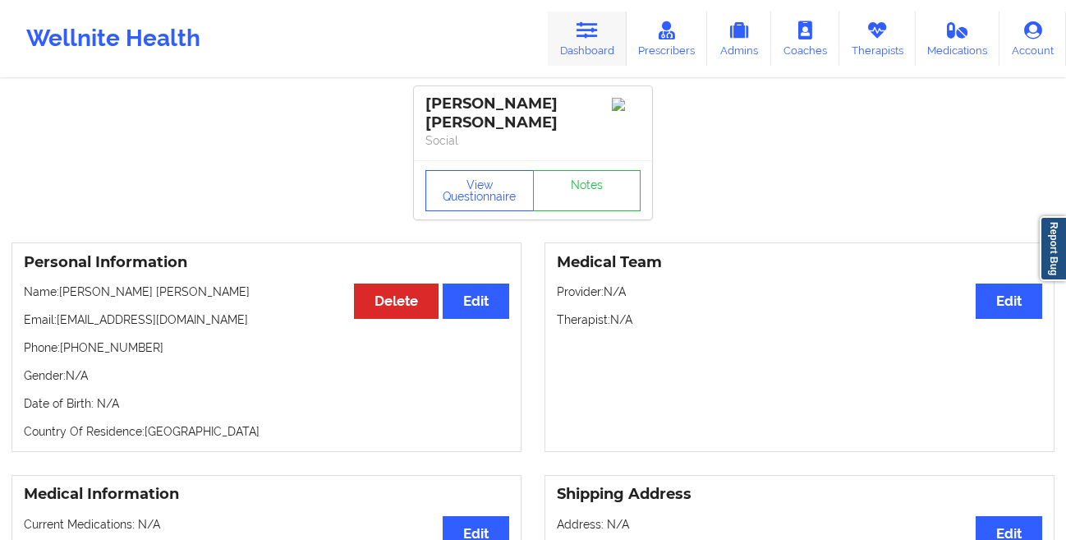
click at [571, 55] on link "Dashboard" at bounding box center [587, 39] width 79 height 54
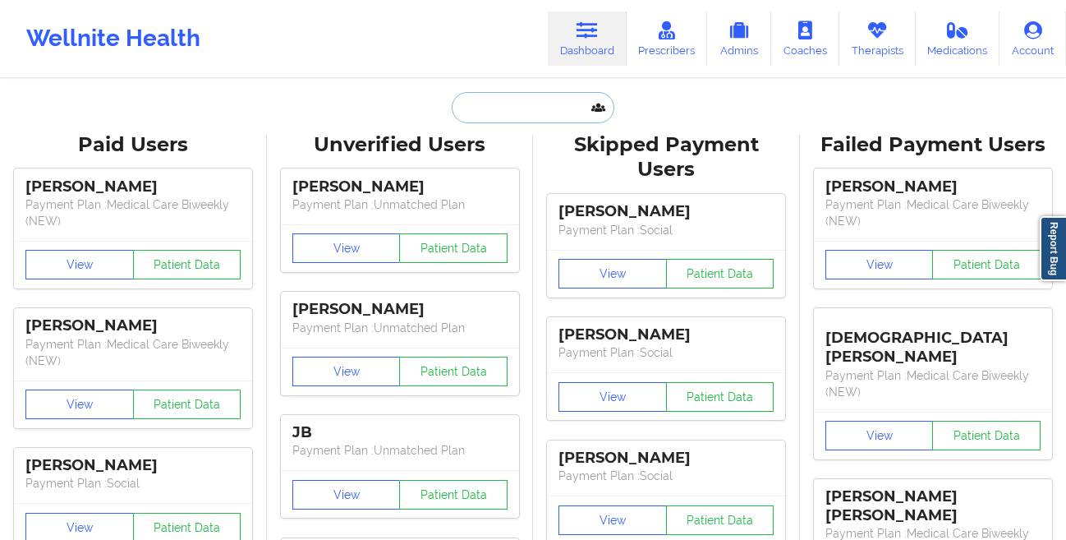
click at [474, 109] on input "text" at bounding box center [533, 107] width 163 height 31
paste input "[PERSON_NAME]"
type input "[PERSON_NAME]"
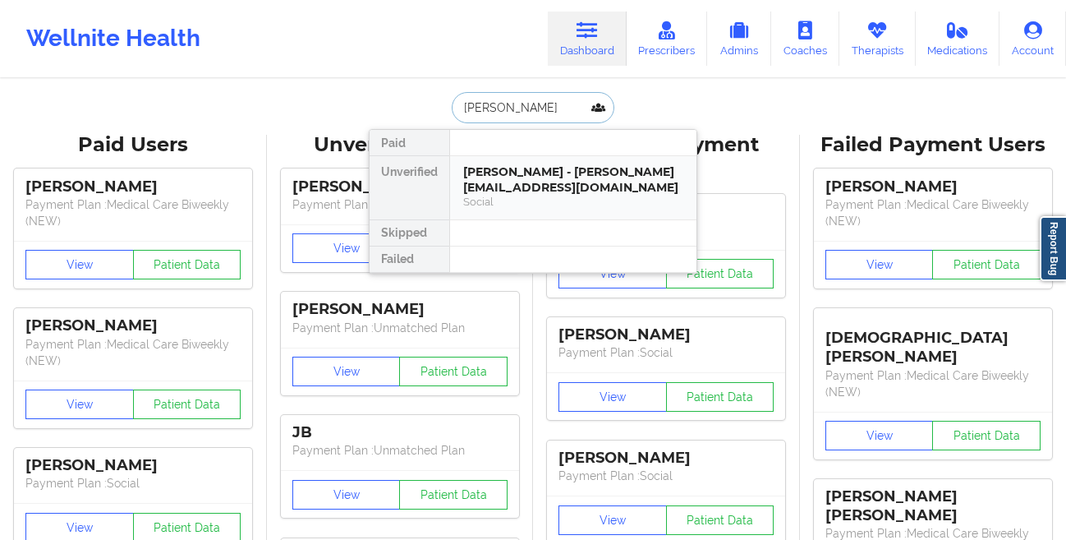
click at [531, 188] on div "[PERSON_NAME] - [PERSON_NAME][EMAIL_ADDRESS][DOMAIN_NAME]" at bounding box center [573, 179] width 220 height 30
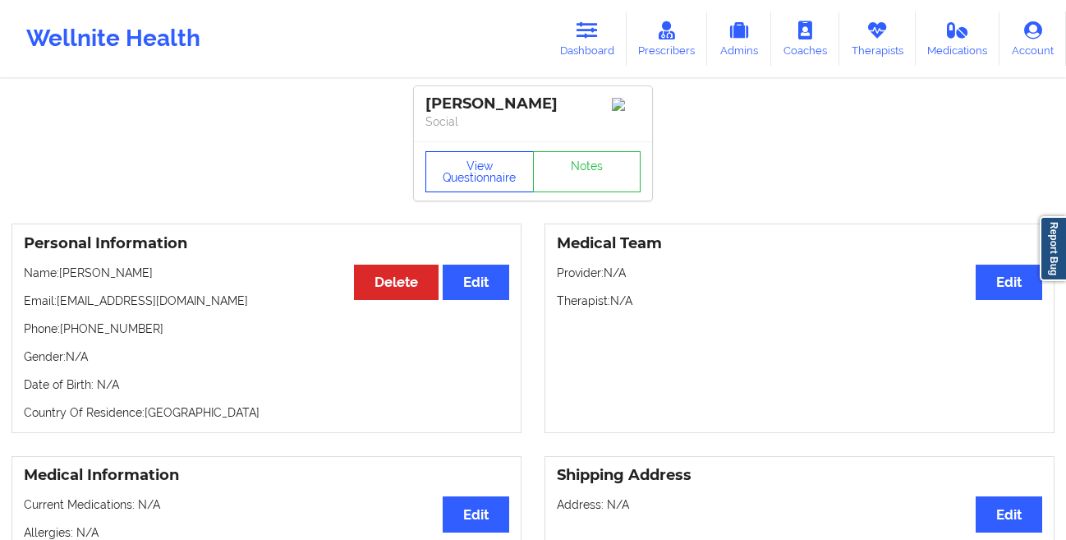
click at [449, 171] on button "View Questionnaire" at bounding box center [480, 171] width 108 height 41
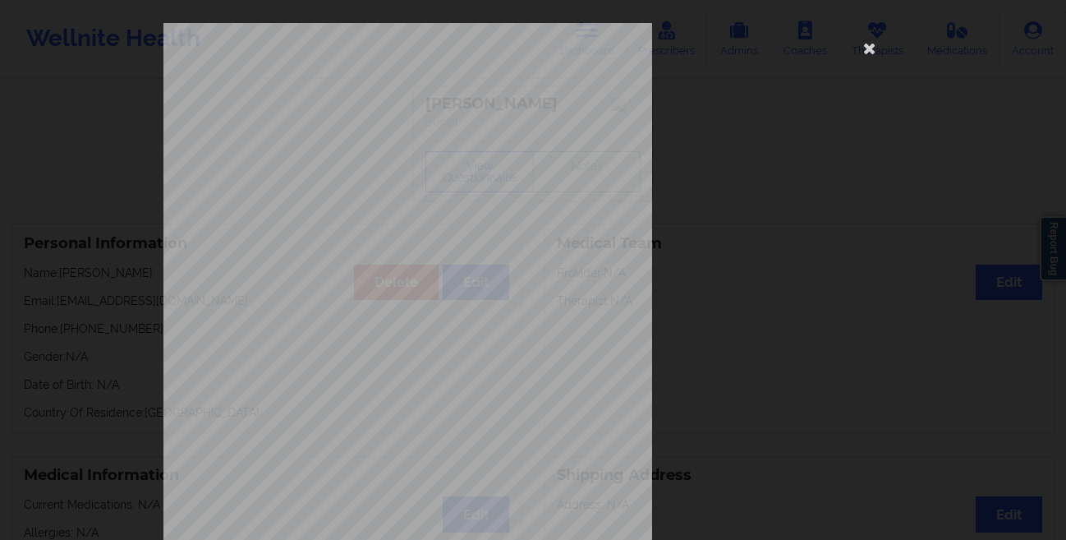
scroll to position [244, 0]
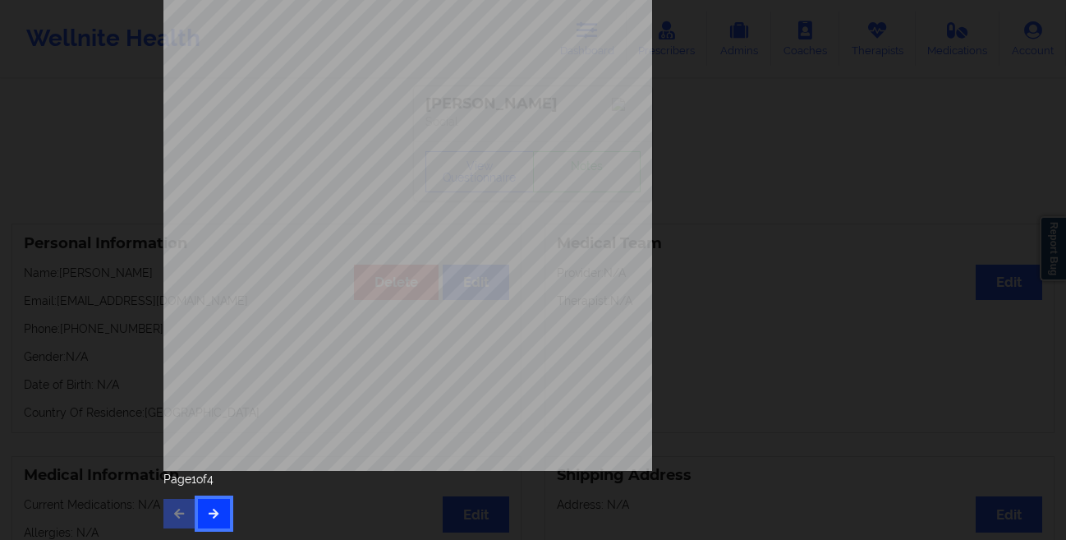
click at [204, 522] on button "button" at bounding box center [214, 514] width 32 height 30
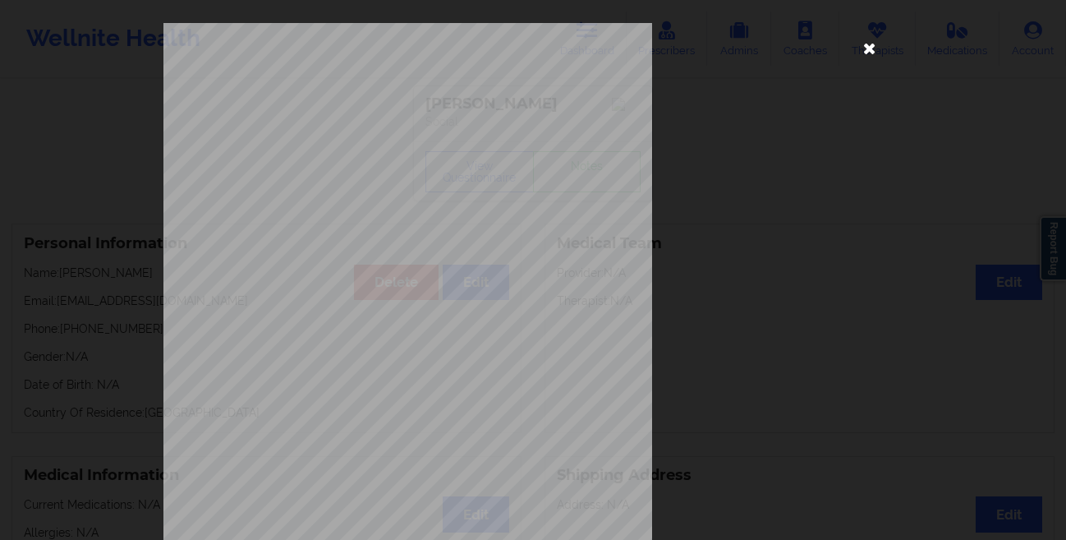
click at [861, 47] on icon at bounding box center [870, 48] width 26 height 26
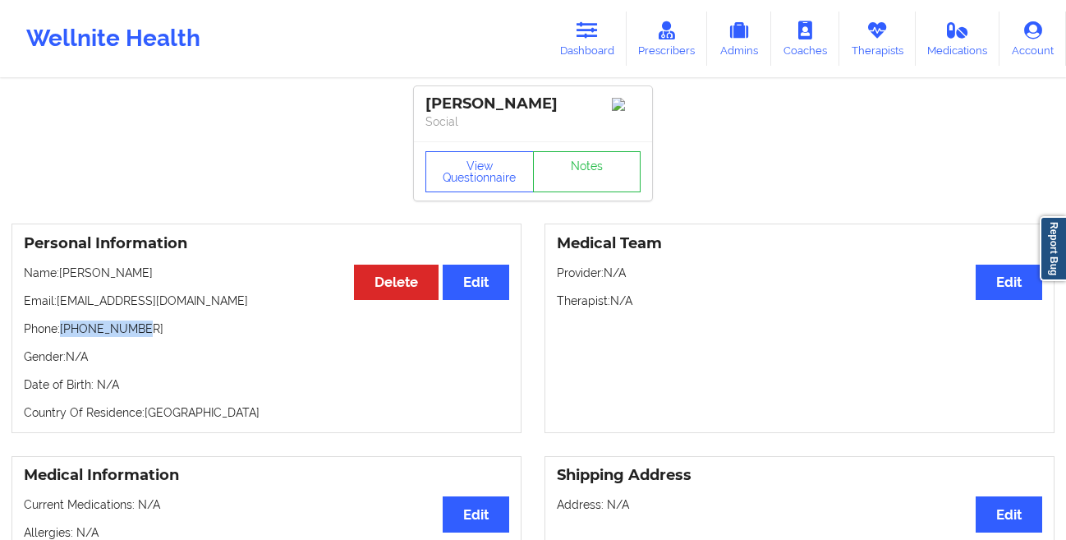
drag, startPoint x: 141, startPoint y: 333, endPoint x: 63, endPoint y: 339, distance: 78.3
click at [63, 337] on p "Phone: [PHONE_NUMBER]" at bounding box center [266, 328] width 485 height 16
copy p "[PHONE_NUMBER]"
click at [590, 48] on link "Dashboard" at bounding box center [587, 39] width 79 height 54
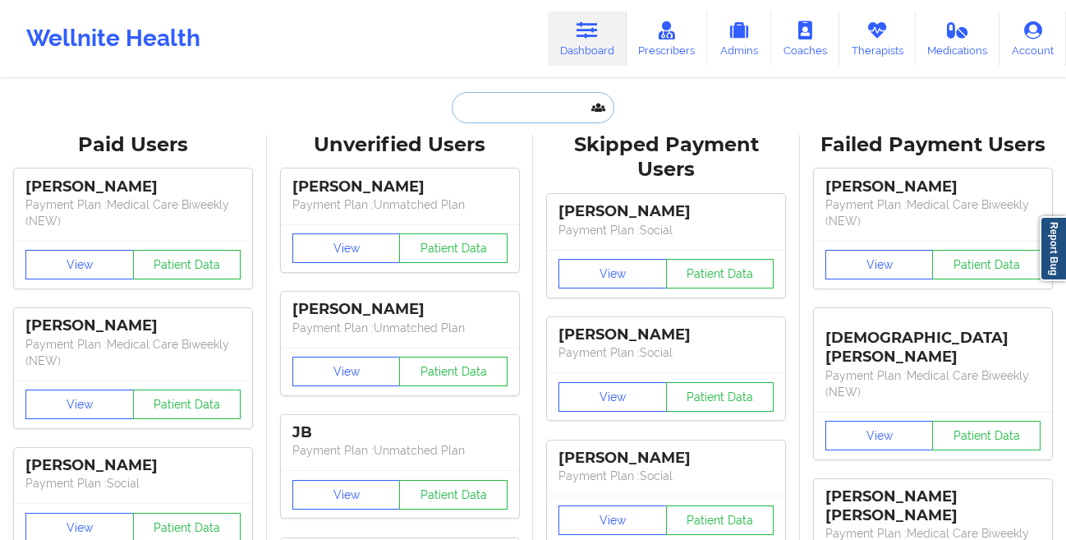
click at [496, 103] on input "text" at bounding box center [533, 107] width 163 height 31
paste input "[PERSON_NAME]"
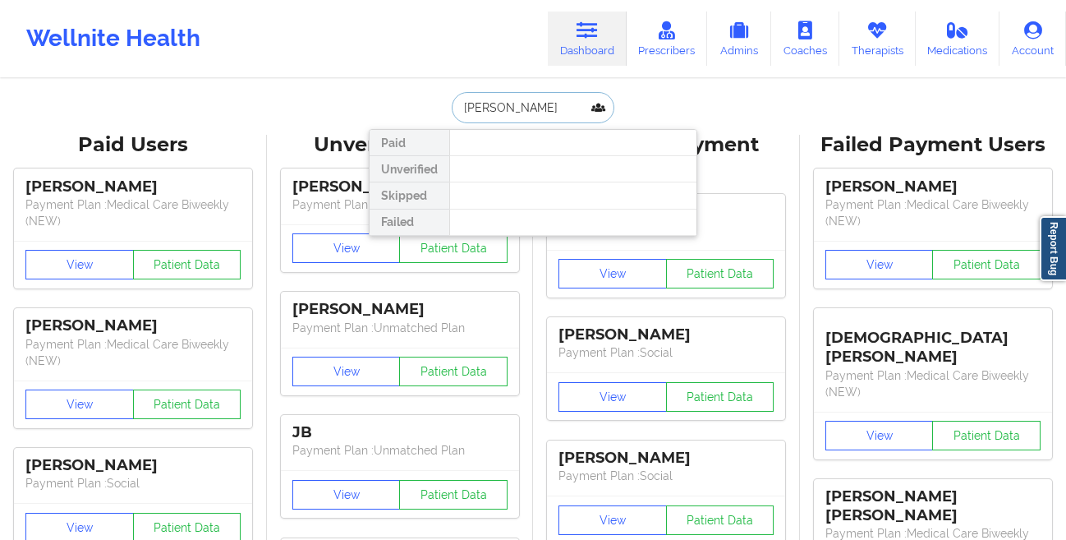
paste input "[PERSON_NAME]"
type input "[PERSON_NAME]"
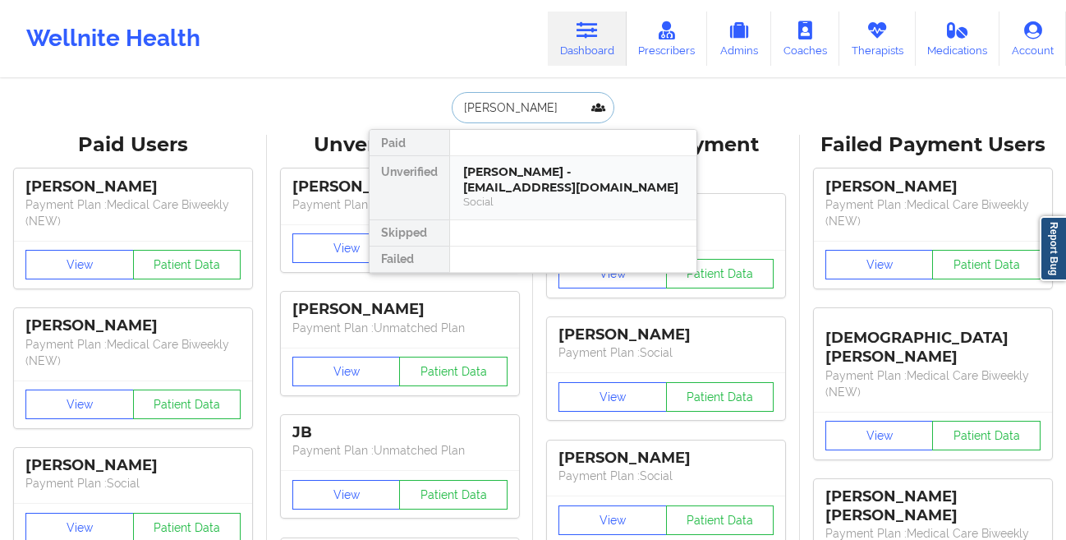
click at [502, 171] on div "[PERSON_NAME] - [EMAIL_ADDRESS][DOMAIN_NAME]" at bounding box center [573, 179] width 220 height 30
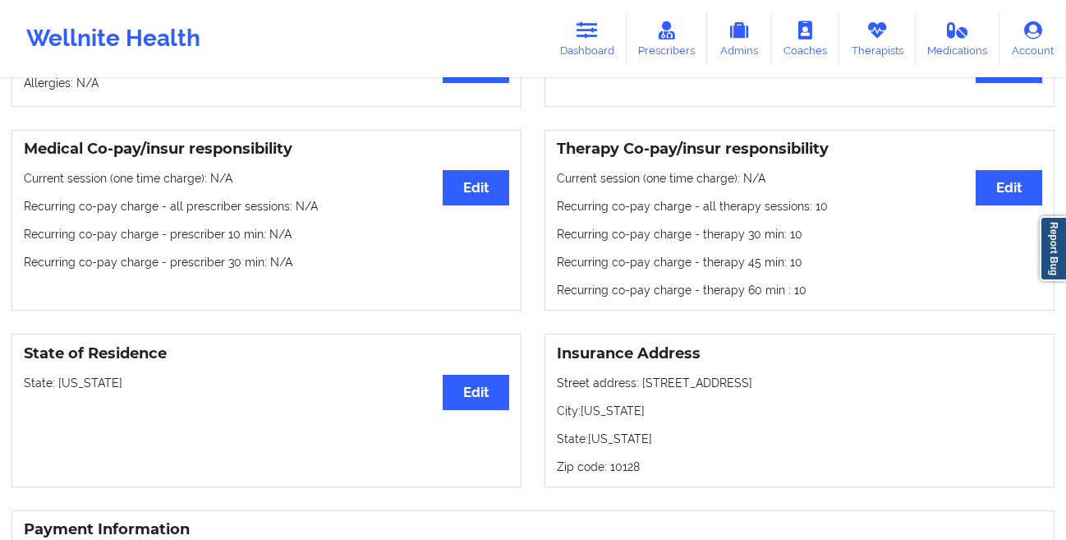
scroll to position [105, 0]
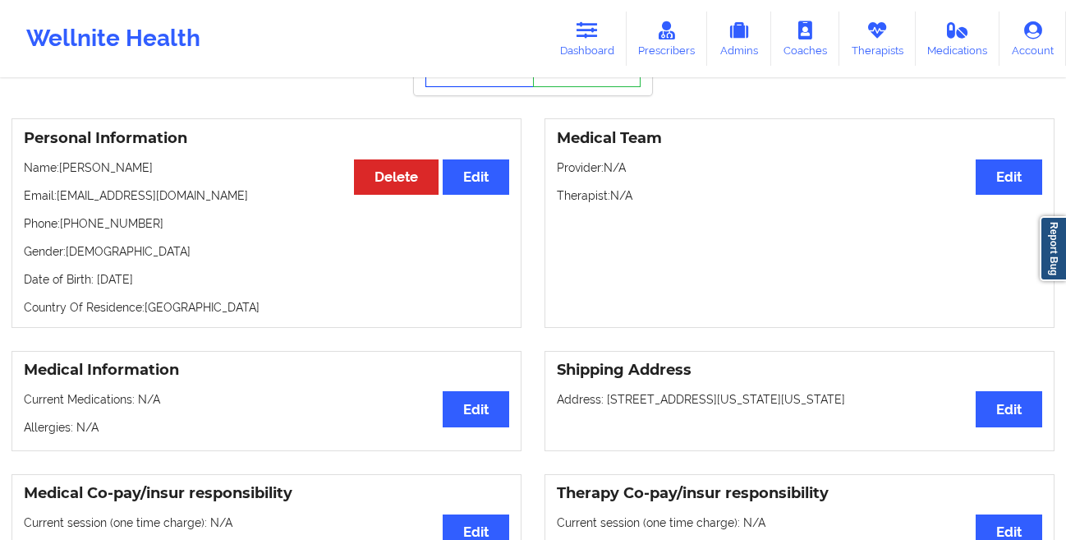
click at [457, 87] on button "View Questionnaire" at bounding box center [480, 66] width 108 height 41
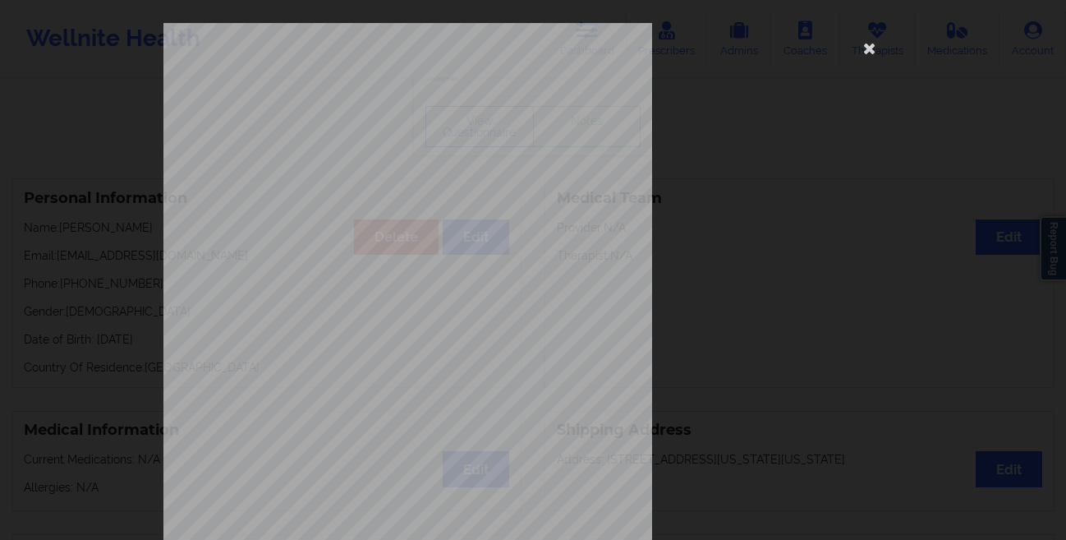
scroll to position [244, 0]
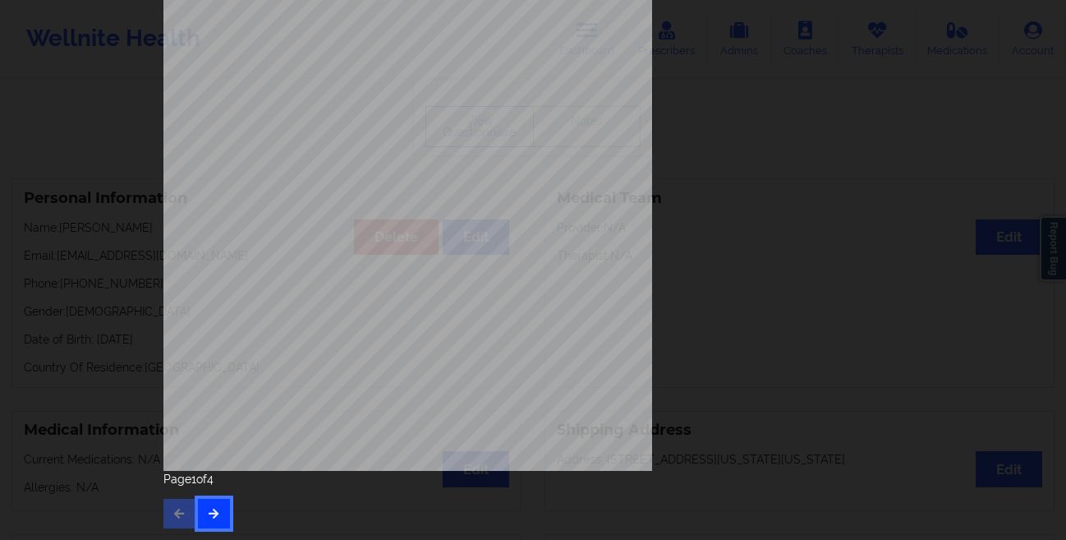
click at [213, 517] on icon "button" at bounding box center [214, 513] width 14 height 10
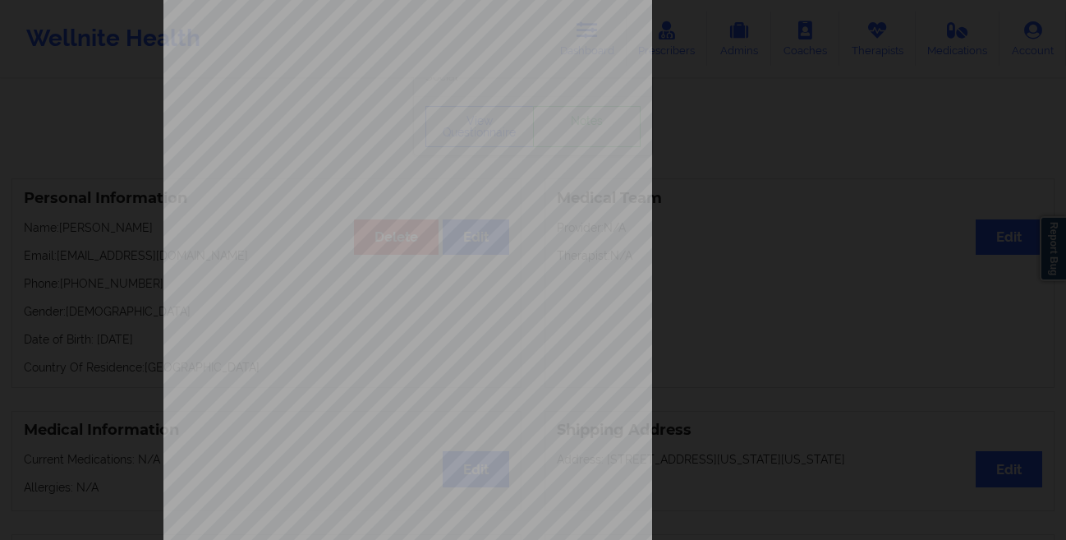
scroll to position [0, 0]
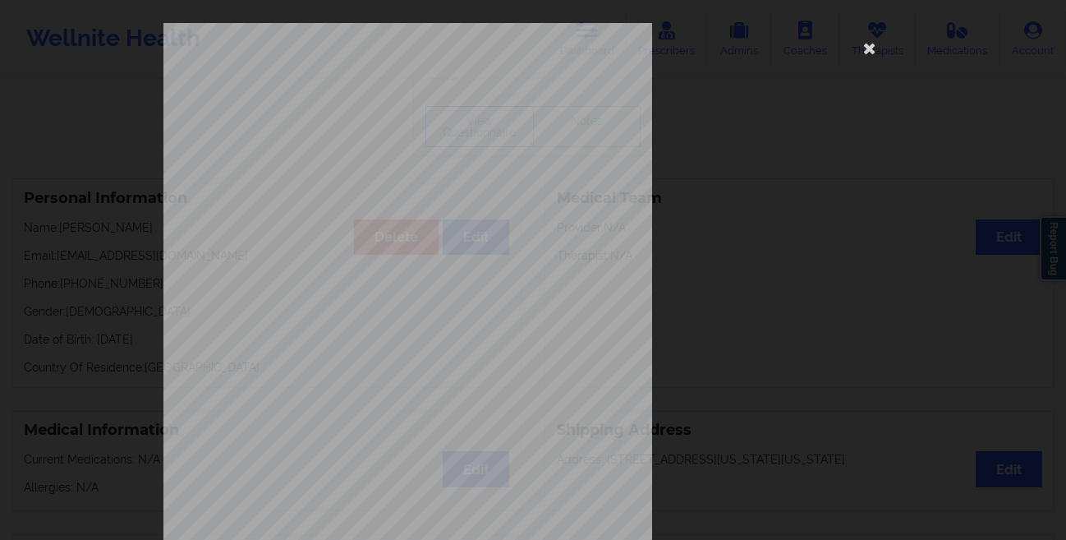
click at [92, 334] on div "commercial Insurance Member ID for patient XEA911544657 Insurance company name …" at bounding box center [533, 270] width 1066 height 540
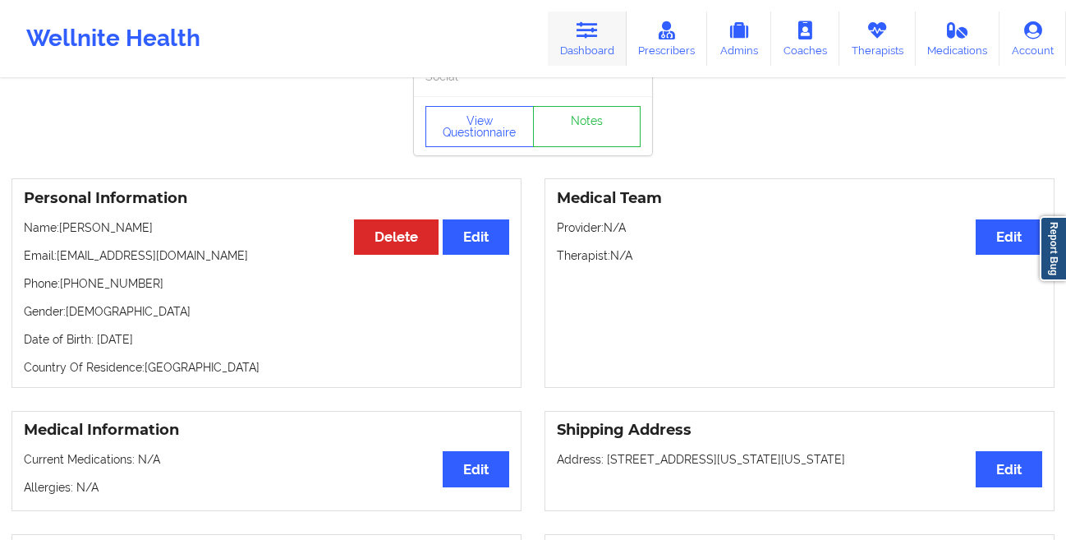
click at [606, 30] on link "Dashboard" at bounding box center [587, 39] width 79 height 54
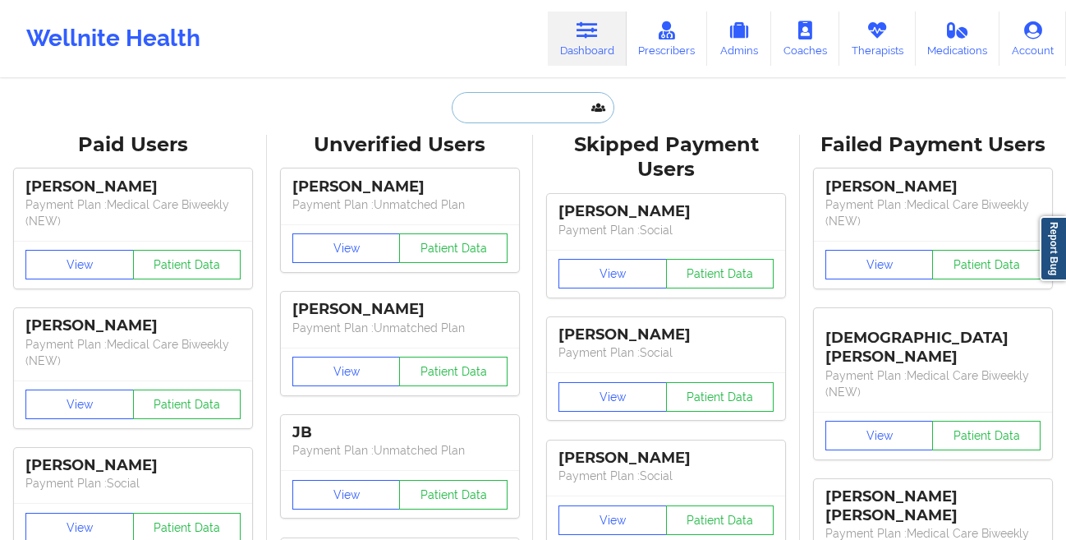
click at [517, 111] on input "text" at bounding box center [533, 107] width 163 height 31
paste input "[PERSON_NAME] [PERSON_NAME]"
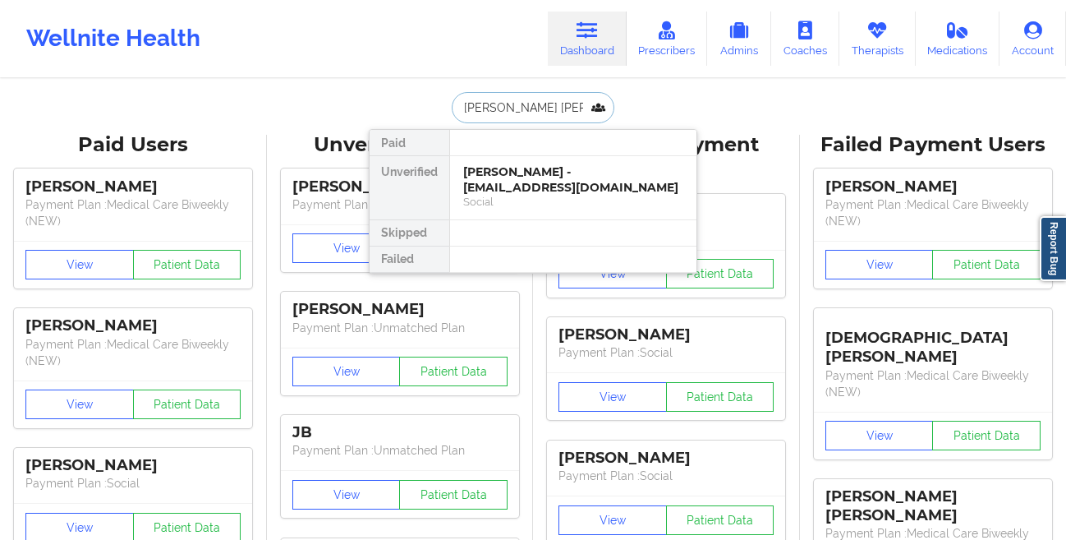
type input "[PERSON_NAME] [PERSON_NAME]"
click at [471, 192] on div "[PERSON_NAME] [PERSON_NAME] - [EMAIL_ADDRESS][DOMAIN_NAME]" at bounding box center [573, 179] width 220 height 30
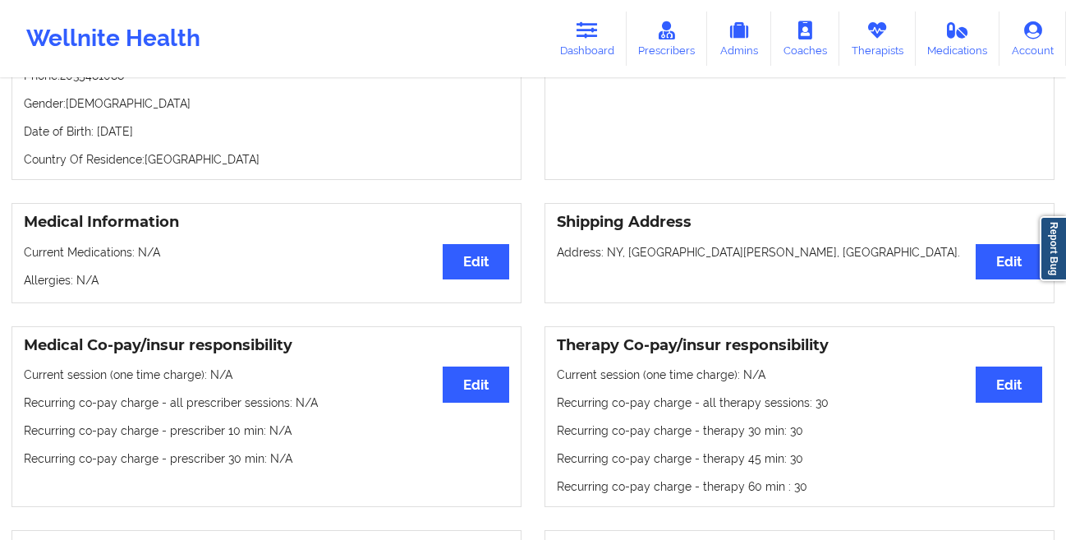
scroll to position [143, 0]
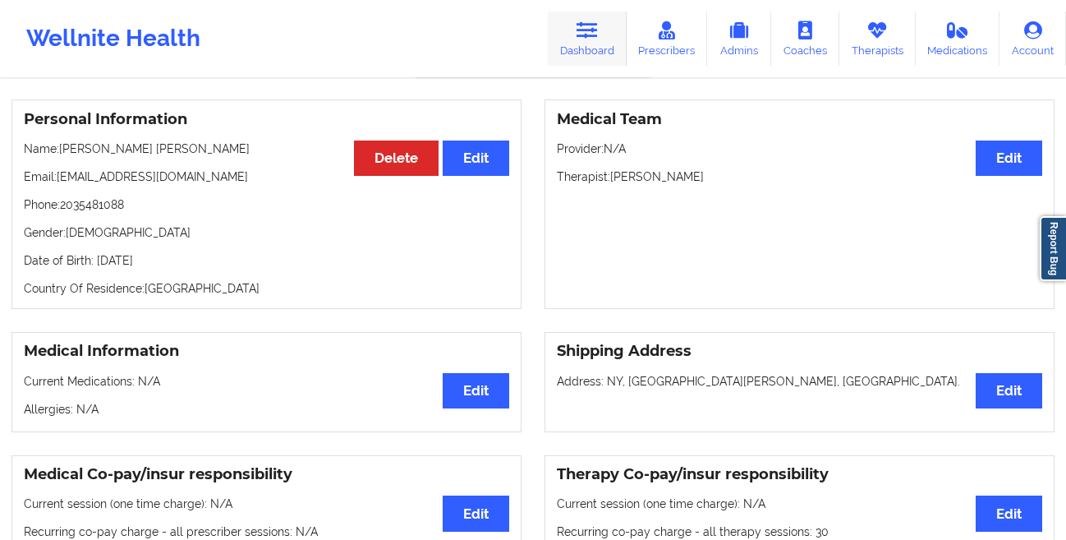
click at [588, 44] on link "Dashboard" at bounding box center [587, 39] width 79 height 54
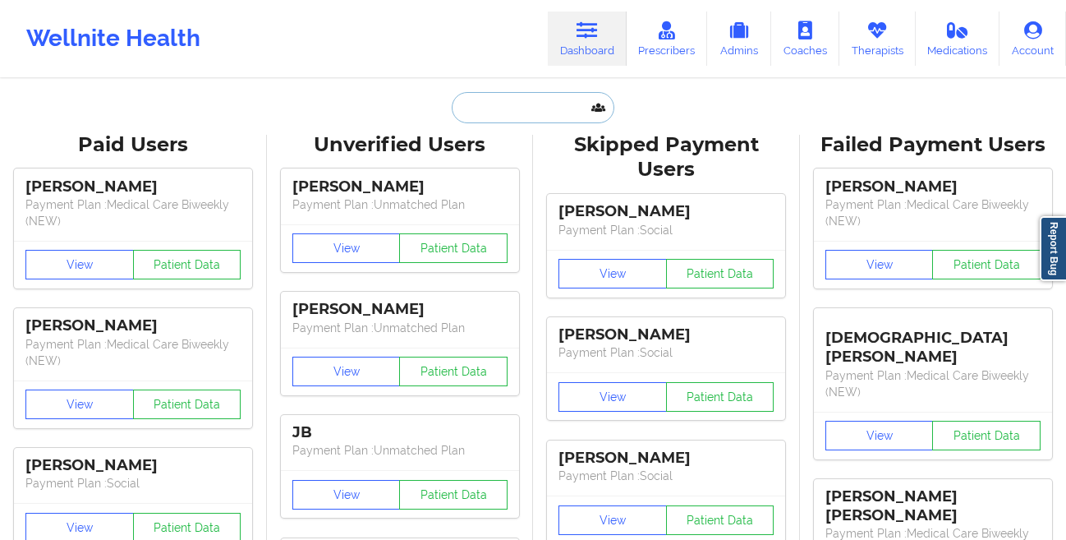
click at [482, 122] on input "text" at bounding box center [533, 107] width 163 height 31
paste input "[PERSON_NAME]"
type input "[PERSON_NAME]"
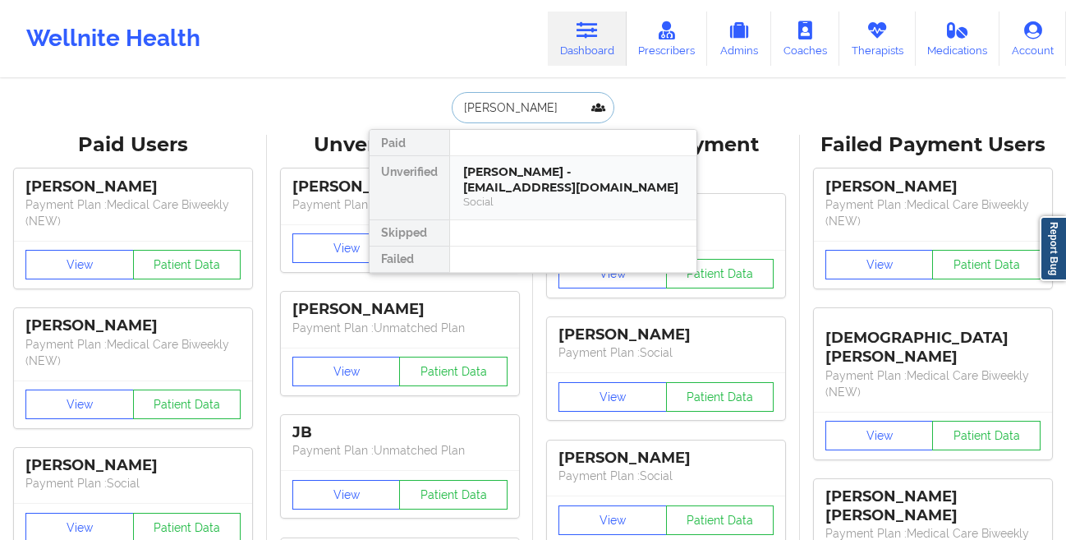
click at [471, 174] on div "[PERSON_NAME] - [EMAIL_ADDRESS][DOMAIN_NAME]" at bounding box center [573, 179] width 220 height 30
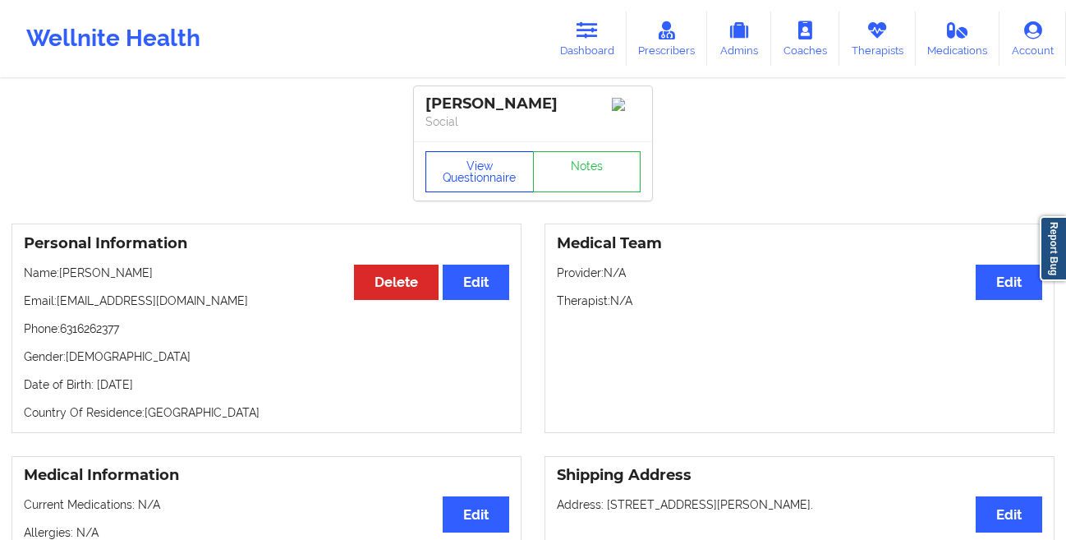
click at [439, 177] on button "View Questionnaire" at bounding box center [480, 171] width 108 height 41
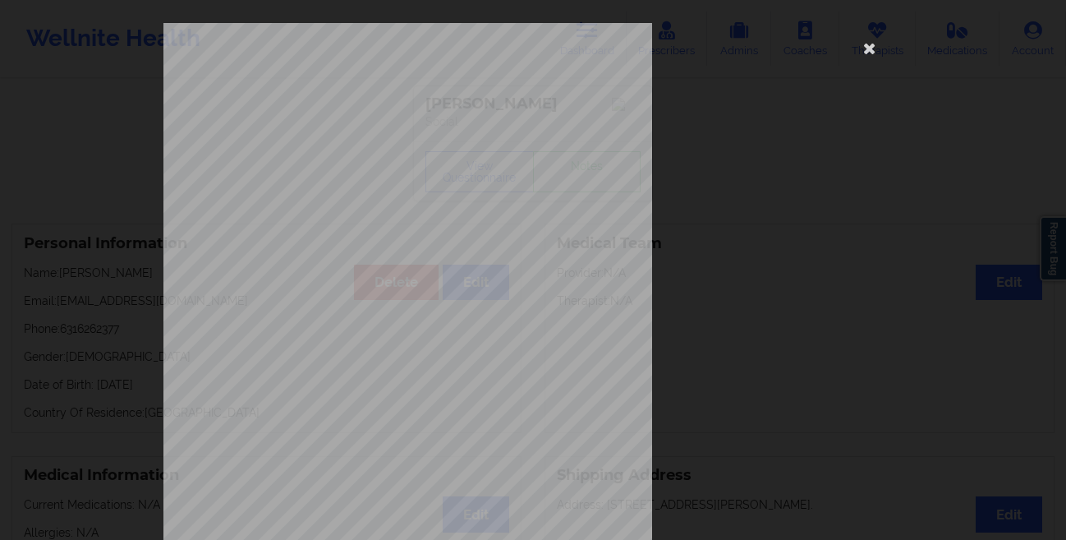
scroll to position [244, 0]
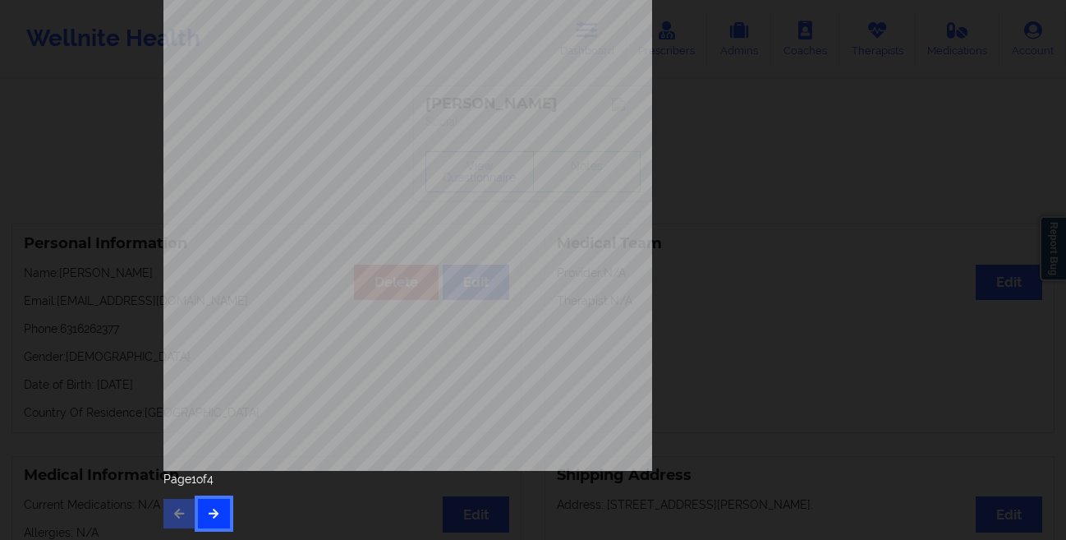
click at [205, 504] on button "button" at bounding box center [214, 514] width 32 height 30
click at [131, 314] on div "This patient has not provided the type of insurance Insurance Member ID for pat…" at bounding box center [533, 270] width 1066 height 540
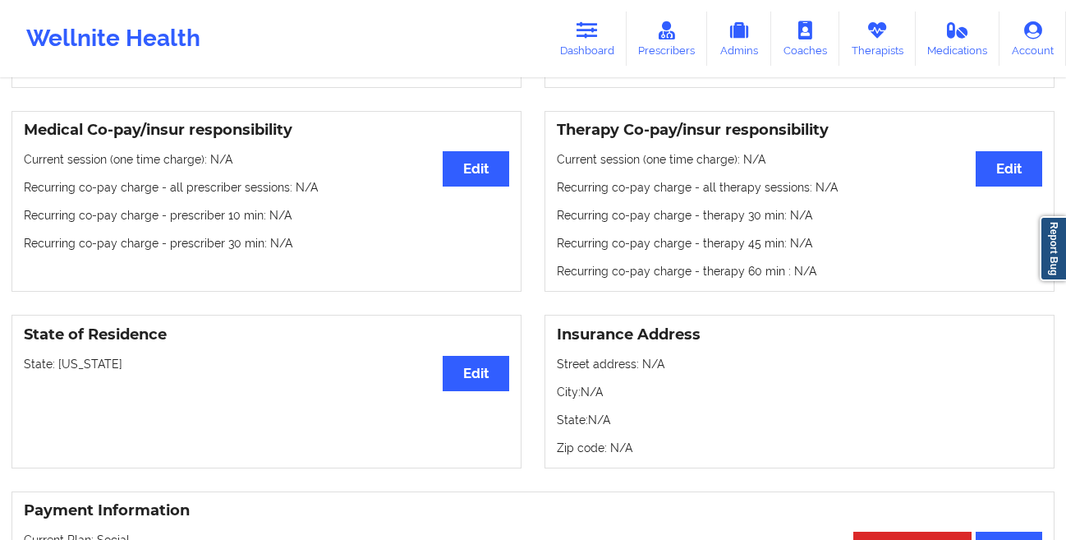
scroll to position [0, 0]
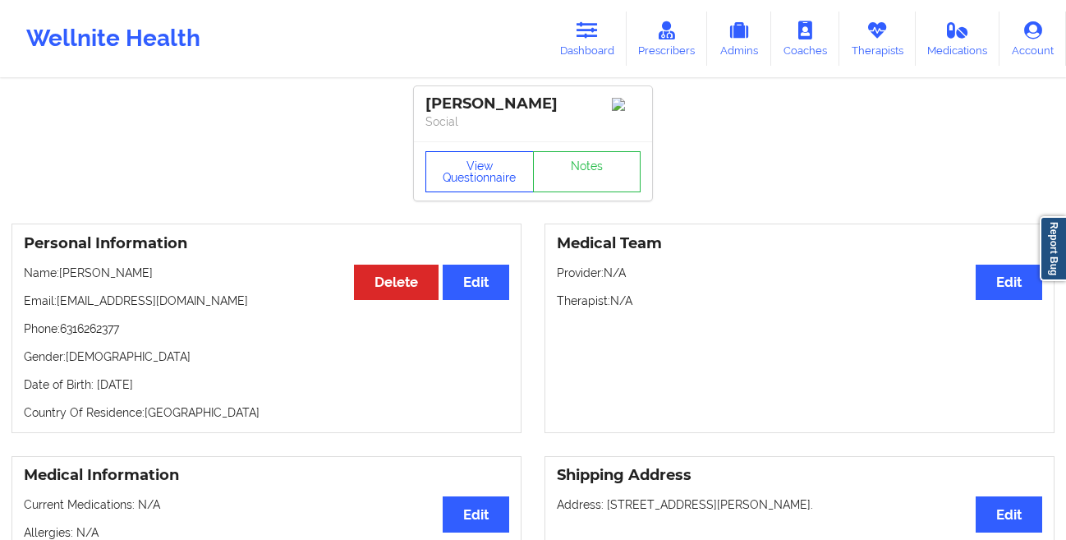
click at [474, 175] on button "View Questionnaire" at bounding box center [480, 171] width 108 height 41
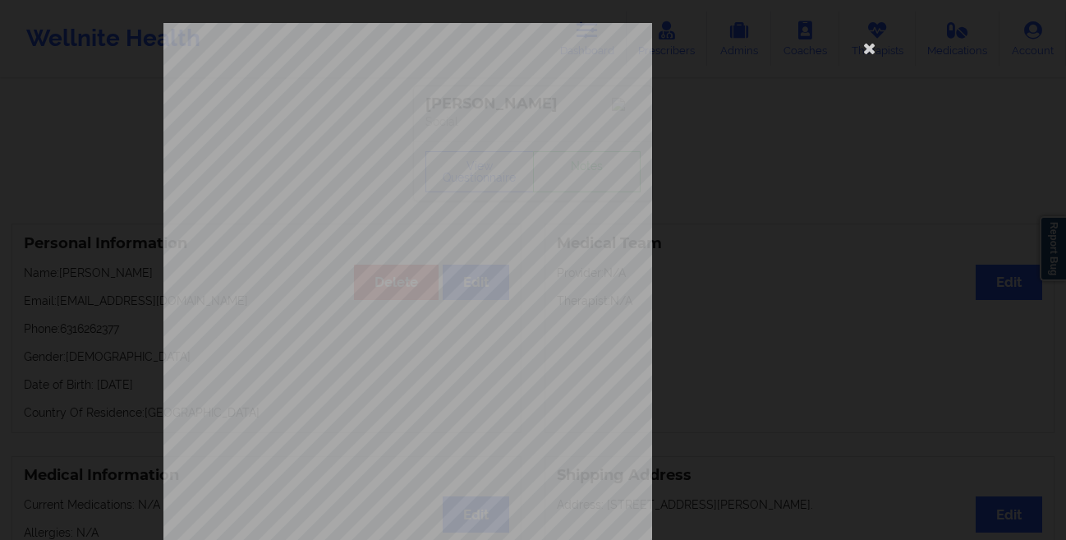
click at [113, 157] on div "This patient has not provided the type of insurance Insurance Member ID for pat…" at bounding box center [533, 270] width 1066 height 540
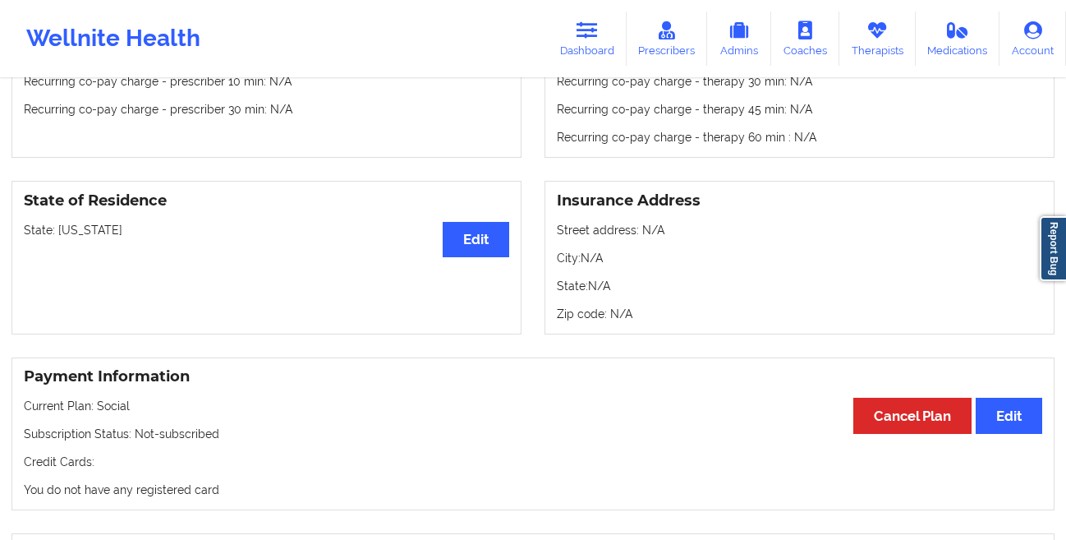
scroll to position [536, 0]
